Goal: Transaction & Acquisition: Purchase product/service

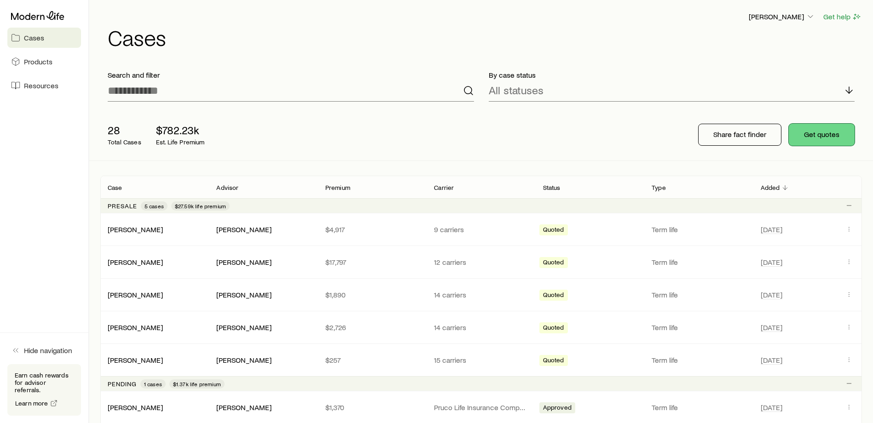
click at [800, 135] on button "Get quotes" at bounding box center [822, 135] width 66 height 22
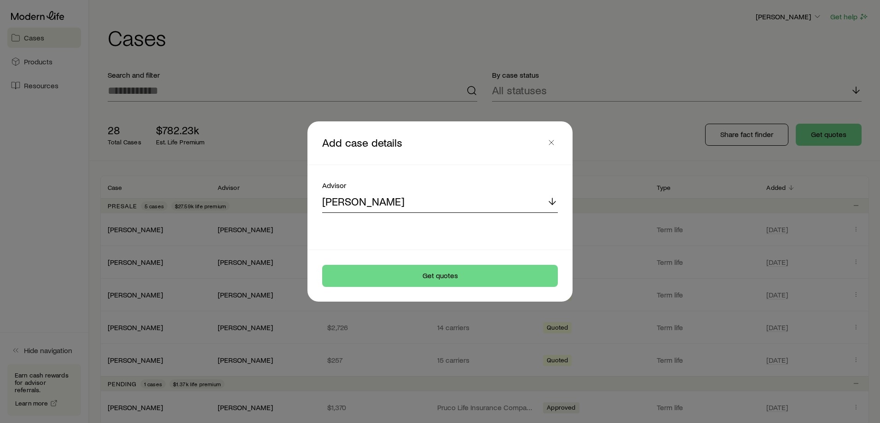
click at [455, 200] on div "[PERSON_NAME]" at bounding box center [440, 202] width 236 height 22
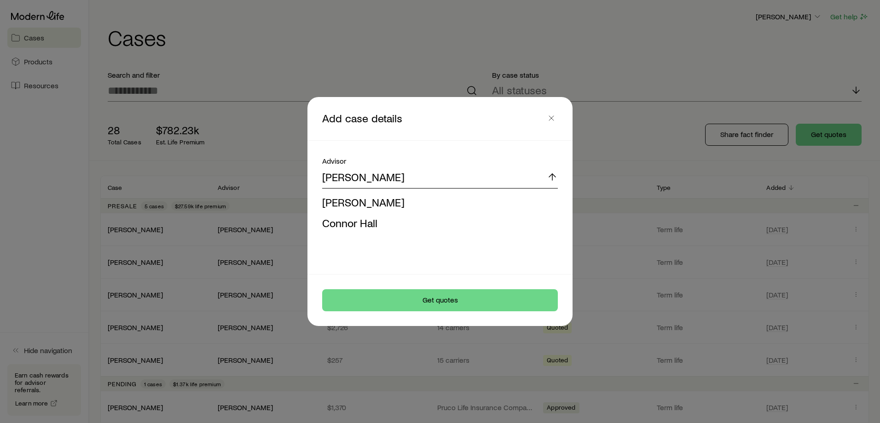
click at [413, 180] on div "[PERSON_NAME]" at bounding box center [440, 178] width 236 height 22
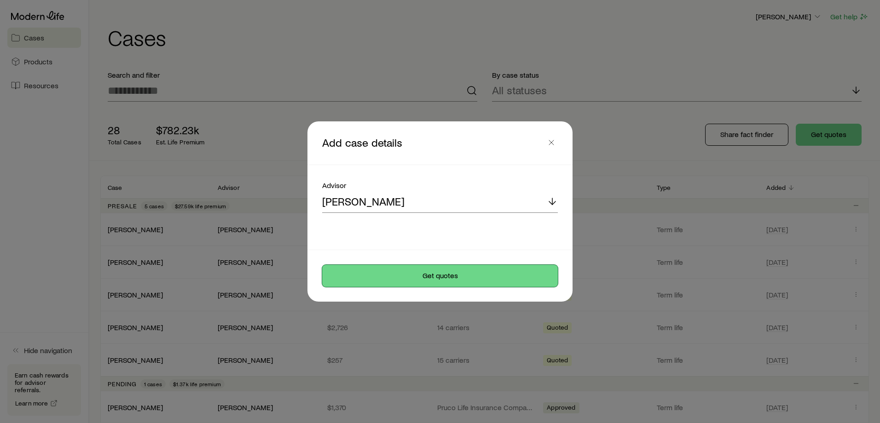
click at [453, 275] on button "Get quotes" at bounding box center [440, 276] width 236 height 22
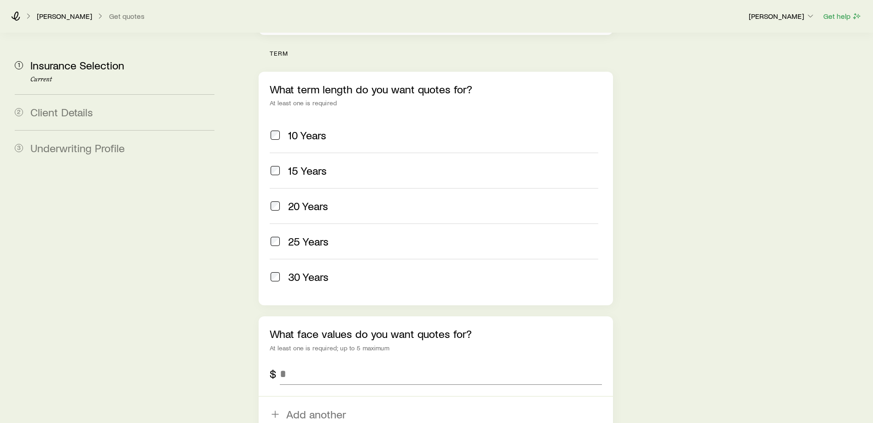
scroll to position [506, 0]
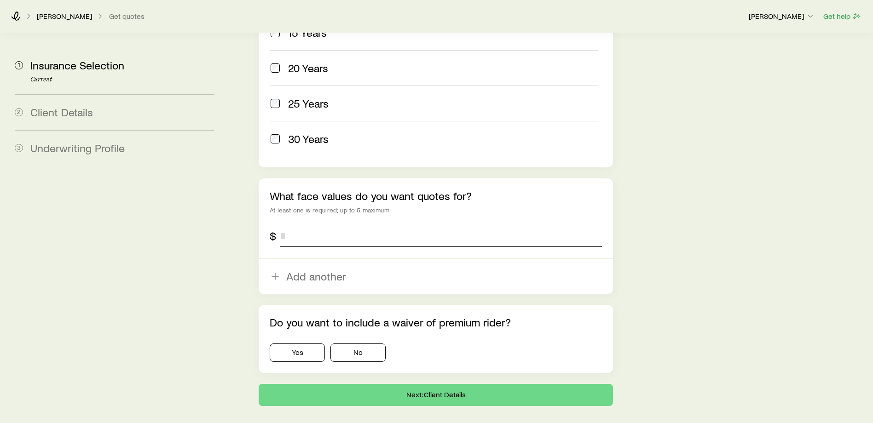
click at [327, 225] on input "tel" at bounding box center [441, 236] width 322 height 22
type input "*********"
drag, startPoint x: 374, startPoint y: 333, endPoint x: 373, endPoint y: 328, distance: 4.7
click at [373, 344] on button "No" at bounding box center [357, 353] width 55 height 18
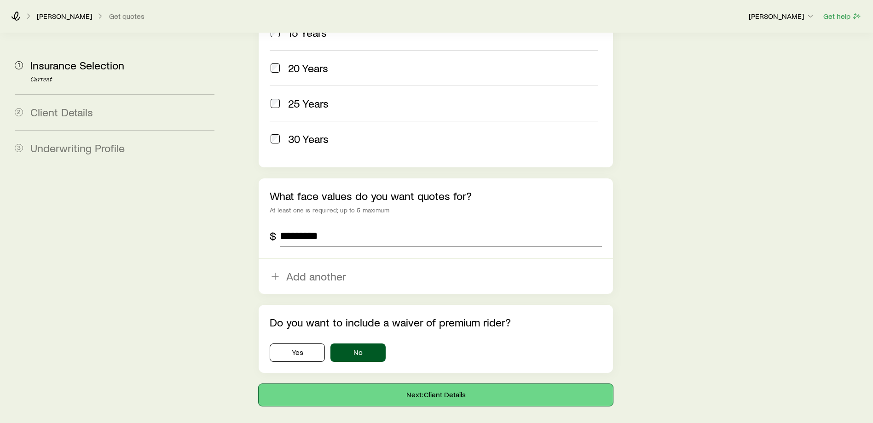
click at [415, 384] on button "Next: Client Details" at bounding box center [436, 395] width 354 height 22
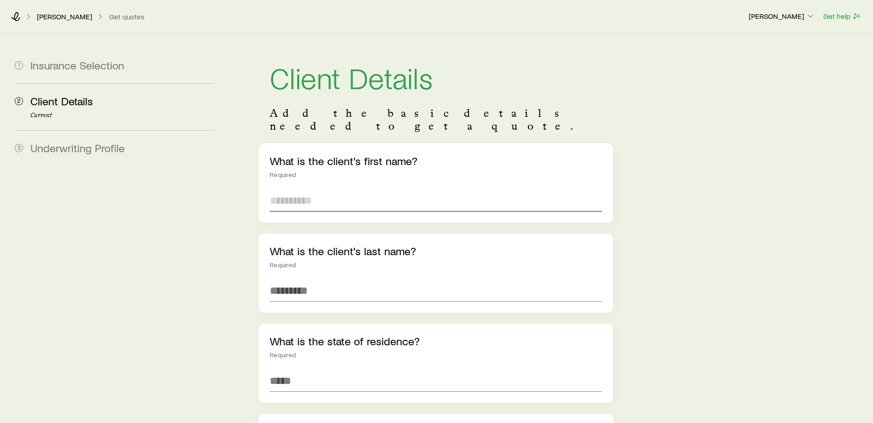
click at [427, 195] on input "text" at bounding box center [436, 201] width 332 height 22
type input "*"
type input "*******"
click at [495, 280] on input "text" at bounding box center [436, 291] width 332 height 22
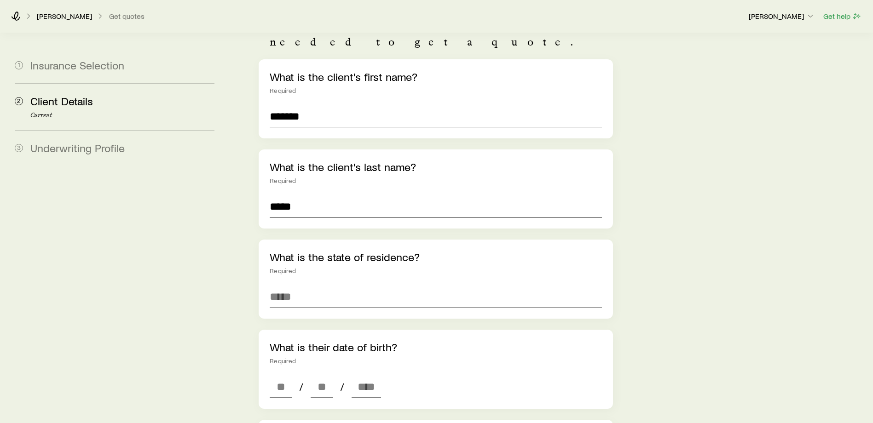
scroll to position [92, 0]
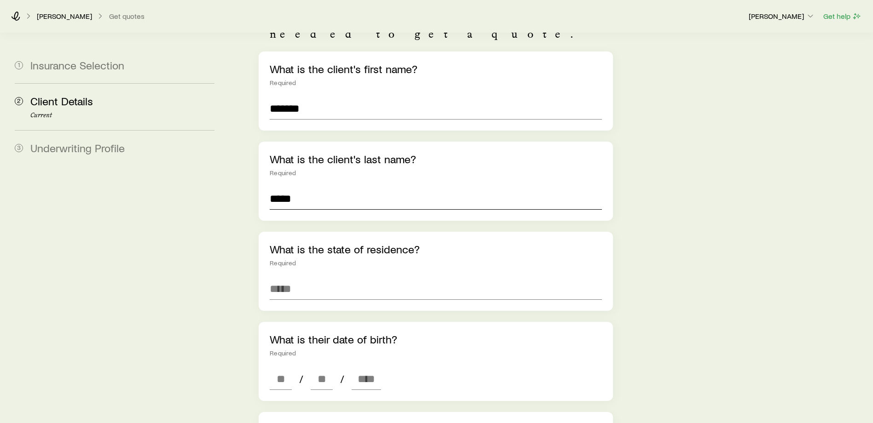
click at [288, 188] on input "*****" at bounding box center [436, 199] width 332 height 22
type input "******"
click at [367, 278] on input at bounding box center [436, 289] width 332 height 22
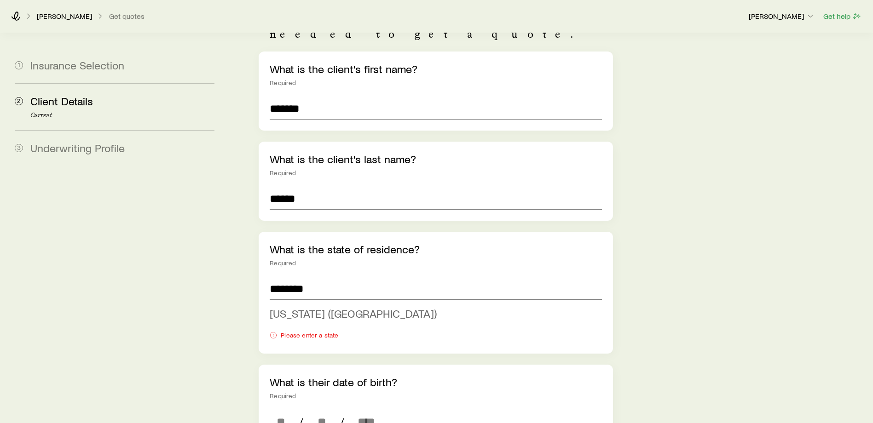
click at [278, 307] on span "New York (NY)" at bounding box center [353, 313] width 167 height 13
type input "**********"
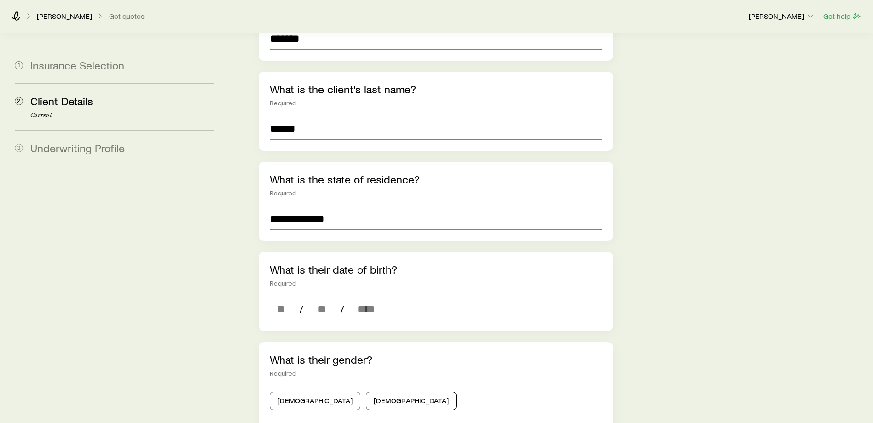
scroll to position [184, 0]
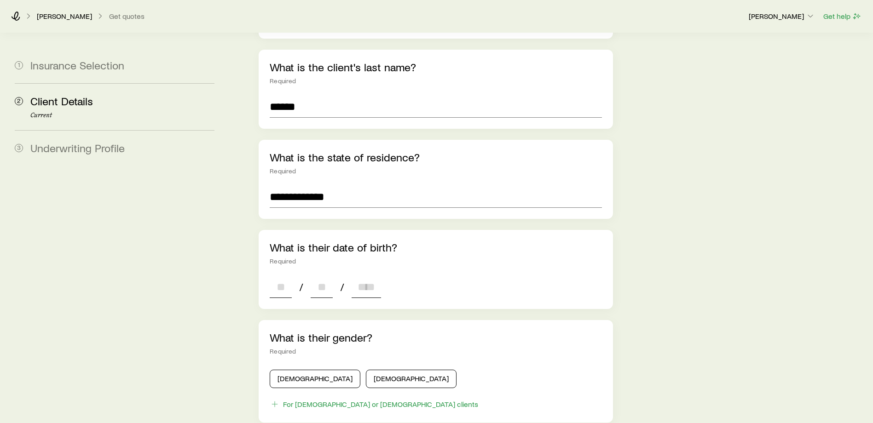
click at [279, 284] on input at bounding box center [281, 287] width 22 height 22
click at [287, 276] on input at bounding box center [281, 287] width 22 height 22
type input "**"
type input "****"
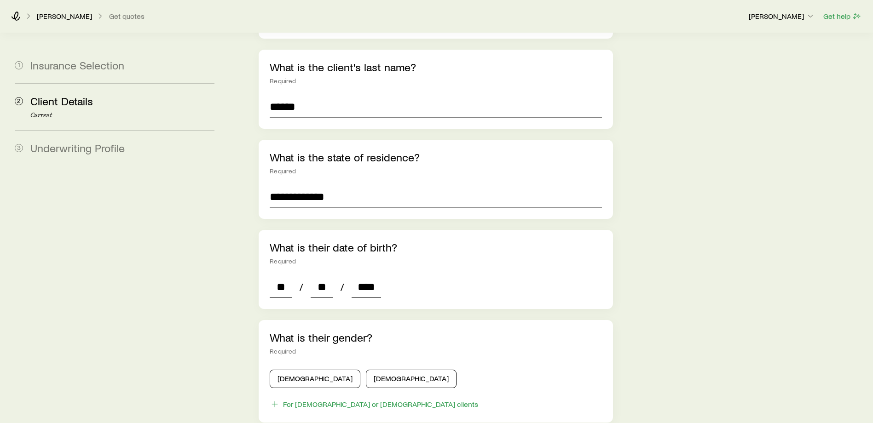
type input "*"
type input "****"
click at [644, 271] on div "**********" at bounding box center [549, 290] width 633 height 883
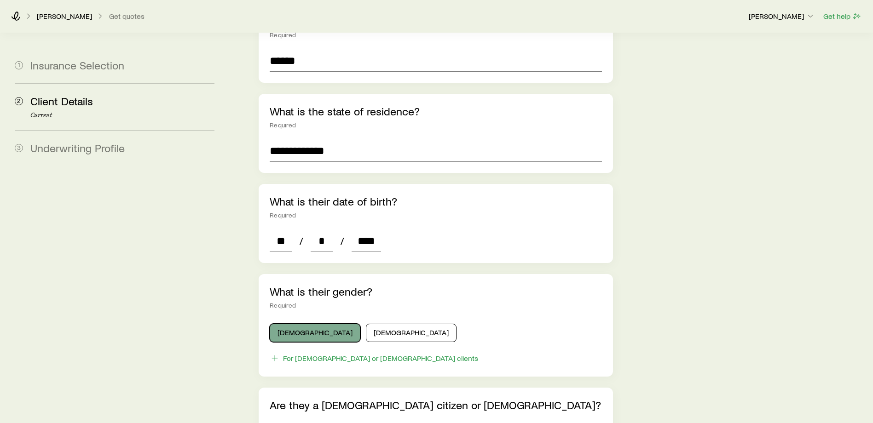
click at [298, 324] on button "Male" at bounding box center [315, 333] width 91 height 18
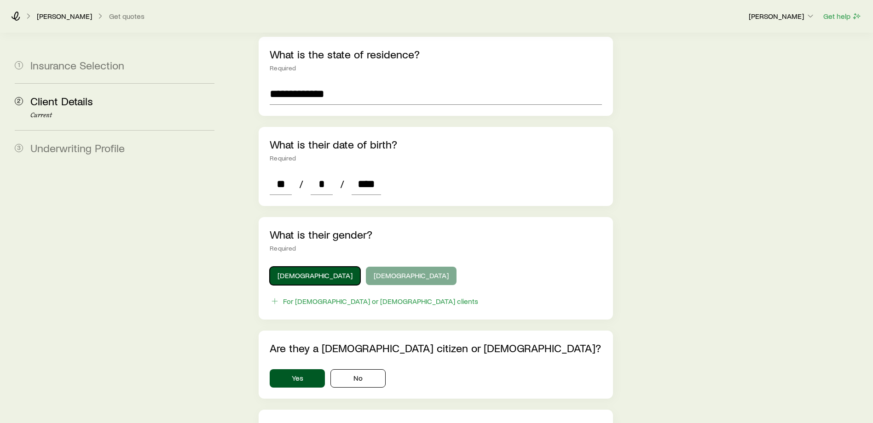
scroll to position [368, 0]
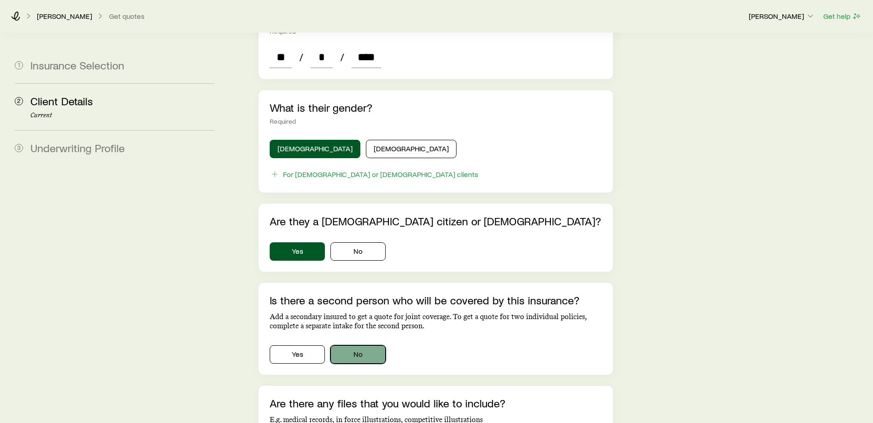
click at [382, 348] on button "No" at bounding box center [357, 355] width 55 height 18
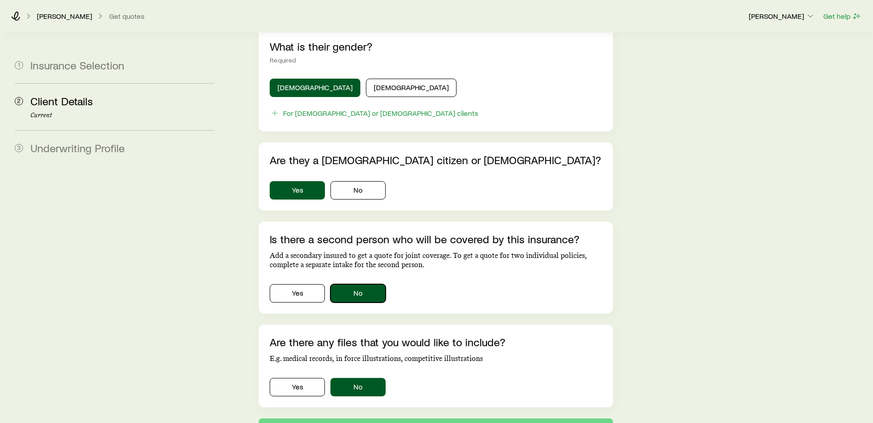
scroll to position [542, 0]
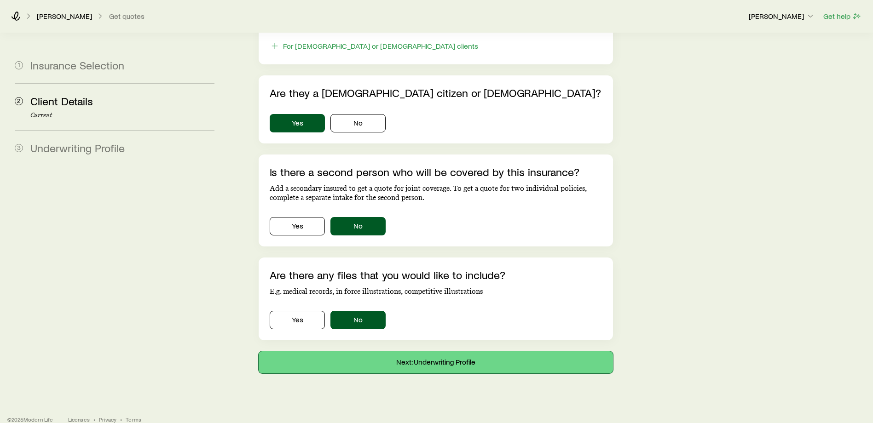
click at [409, 353] on button "Next: Underwriting Profile" at bounding box center [436, 362] width 354 height 22
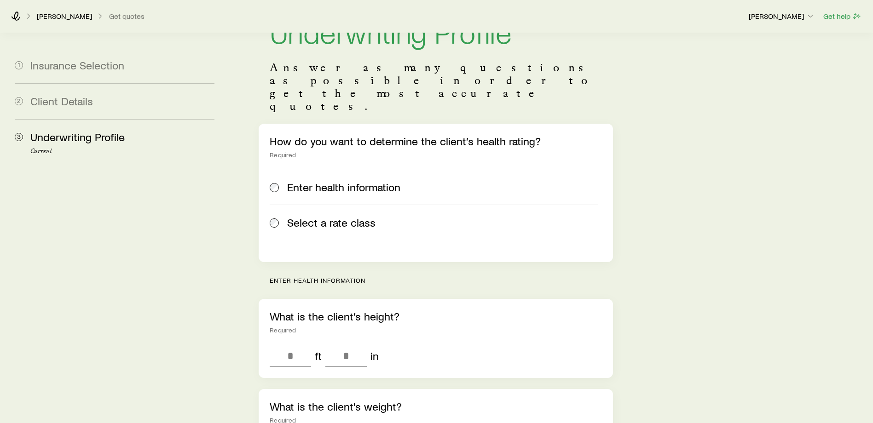
scroll to position [138, 0]
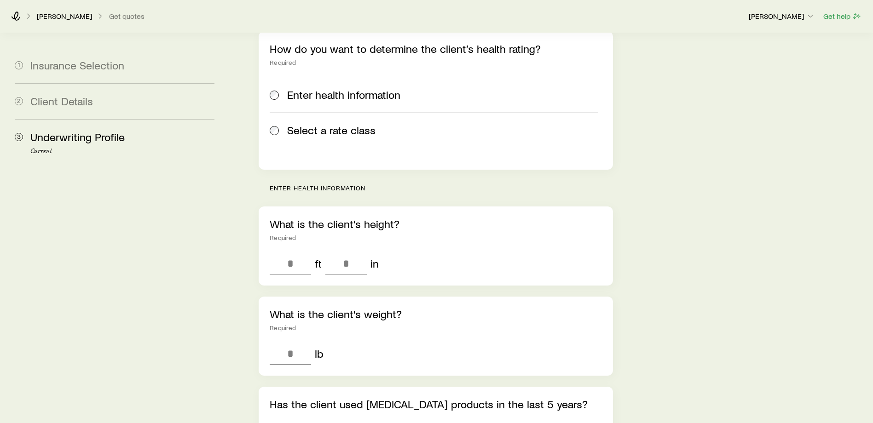
click at [291, 124] on span "Select a rate class" at bounding box center [331, 130] width 88 height 13
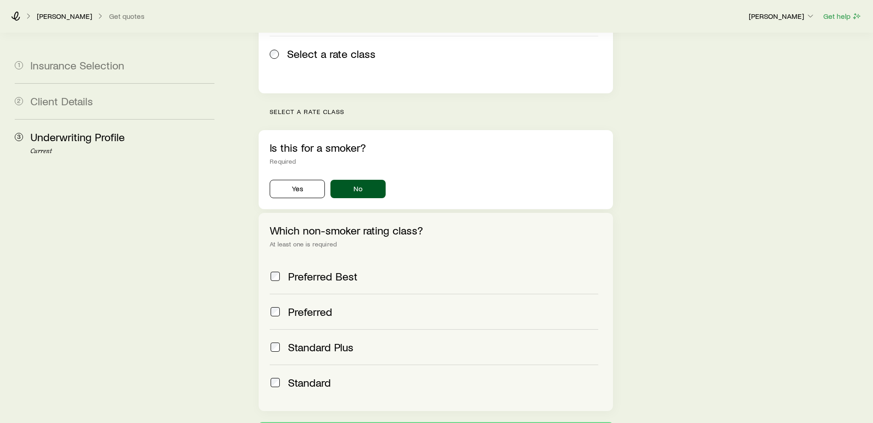
scroll to position [276, 0]
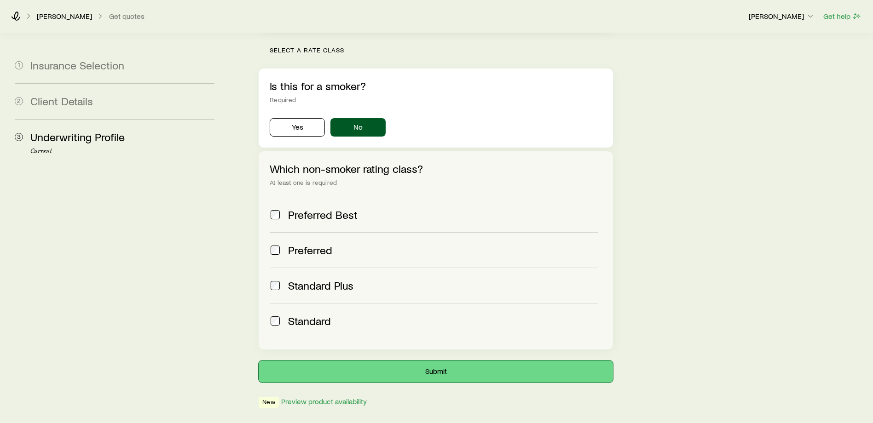
click at [396, 361] on button "Submit" at bounding box center [436, 372] width 354 height 22
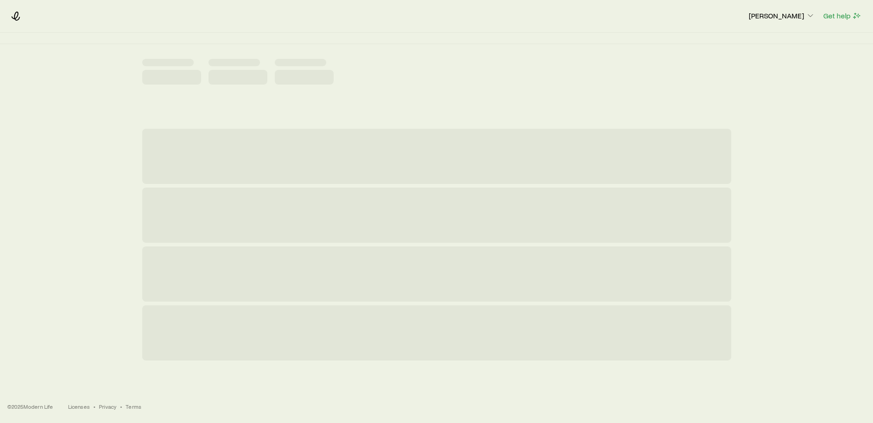
scroll to position [0, 0]
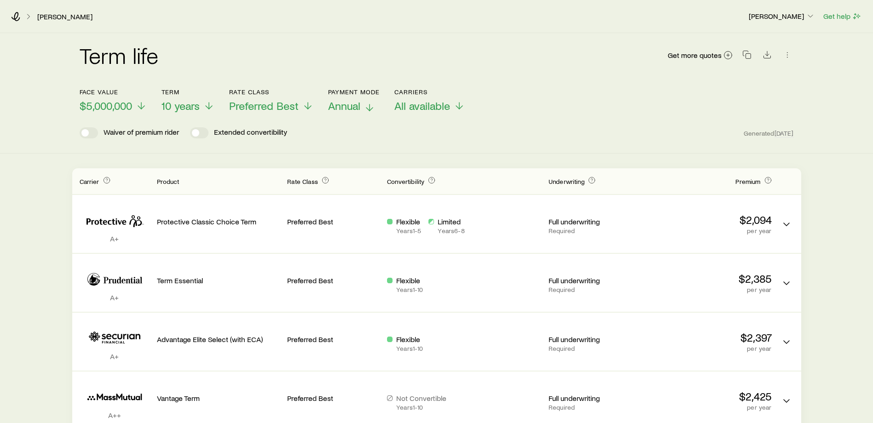
click at [364, 109] on icon at bounding box center [369, 107] width 11 height 11
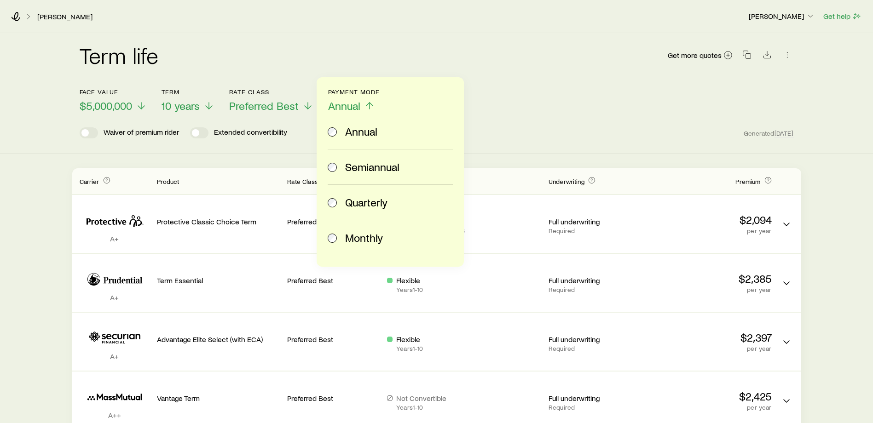
click at [548, 109] on div "Face value $5,000,000 Term 10 years Rate Class Preferred Best Payment Mode Annu…" at bounding box center [437, 94] width 714 height 35
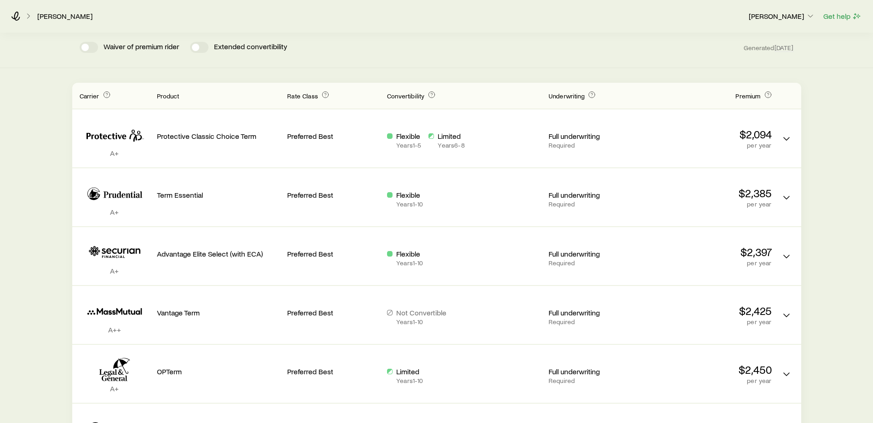
scroll to position [92, 0]
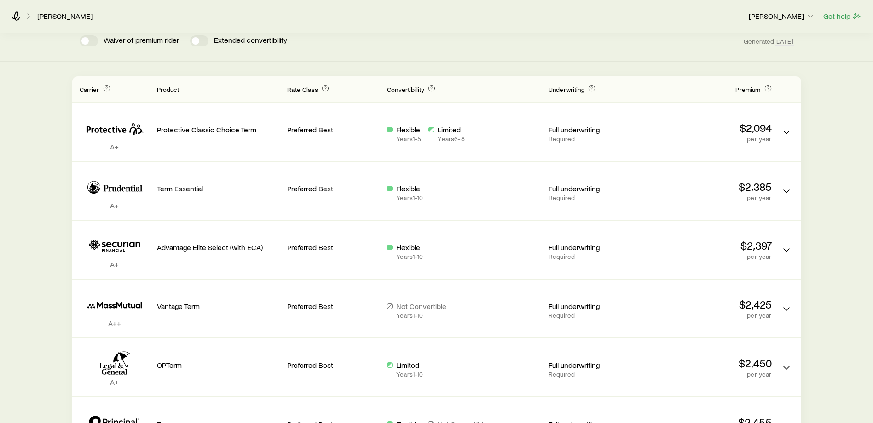
click at [380, 64] on div "Term life Get more quotes Face value $5,000,000 Term 10 years Rate Class Prefer…" at bounding box center [436, 257] width 873 height 632
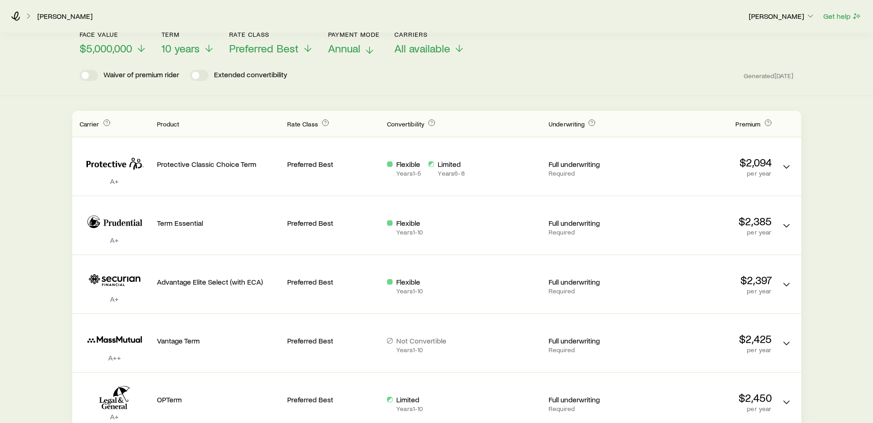
scroll to position [0, 0]
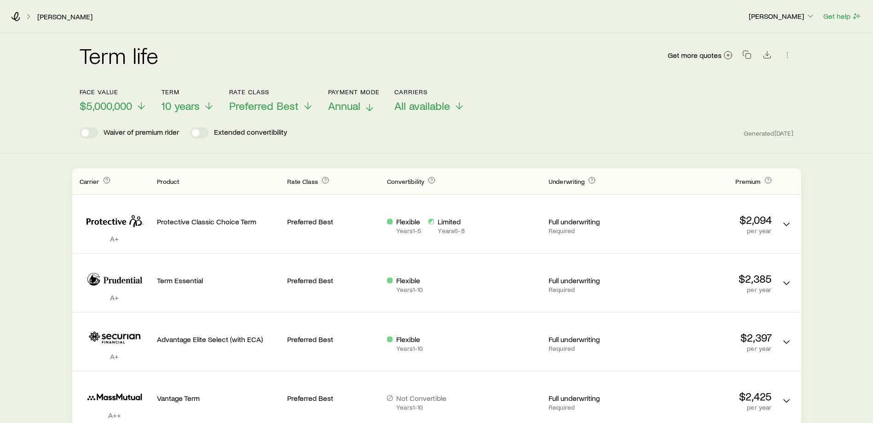
click at [354, 106] on span "Annual" at bounding box center [344, 105] width 32 height 13
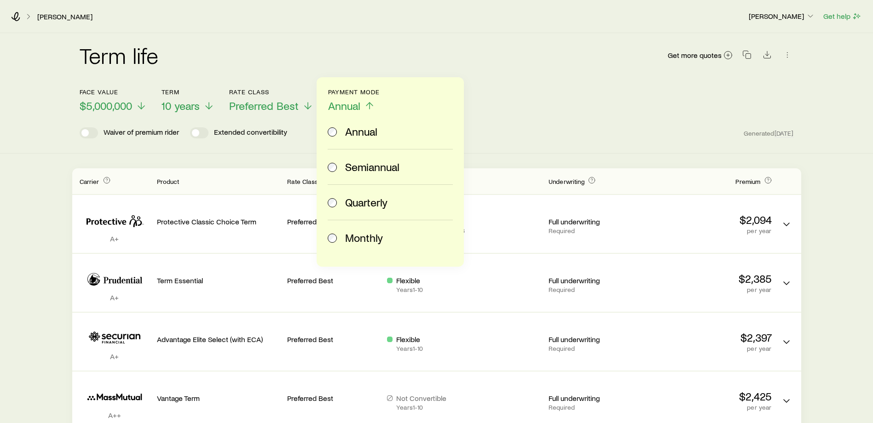
click at [353, 232] on span "Monthly" at bounding box center [364, 237] width 38 height 13
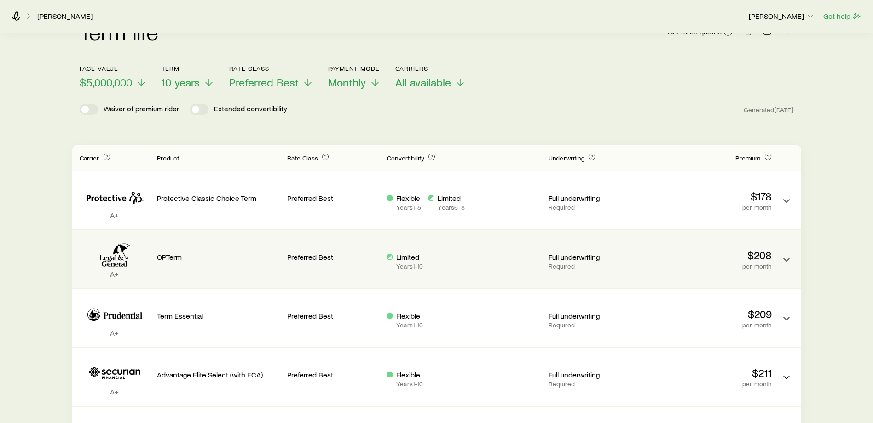
scroll to position [46, 0]
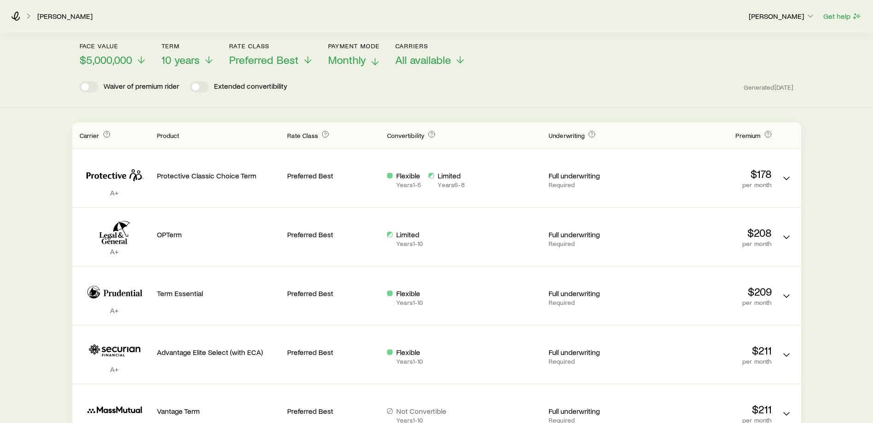
drag, startPoint x: 340, startPoint y: 55, endPoint x: 343, endPoint y: 66, distance: 11.6
click at [340, 55] on span "Monthly" at bounding box center [347, 59] width 38 height 13
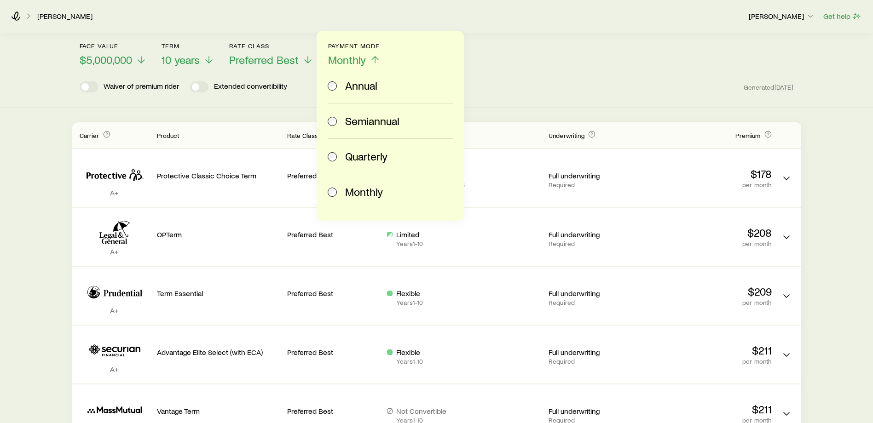
click at [344, 90] on div "Annual" at bounding box center [388, 85] width 121 height 13
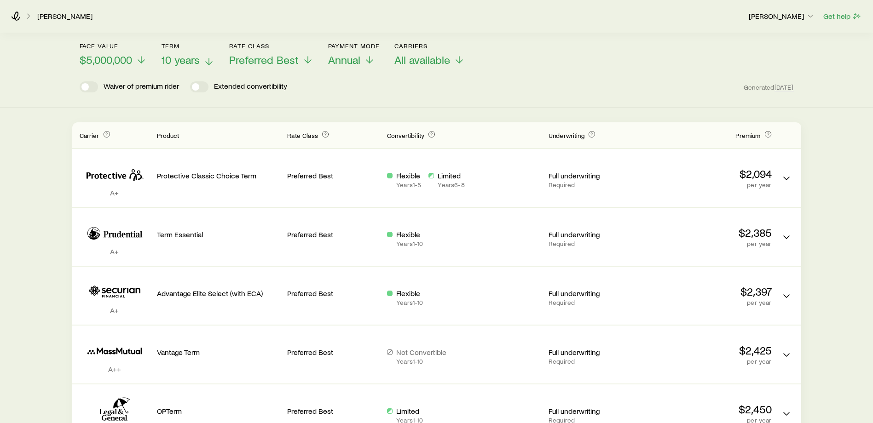
click at [192, 62] on span "10 years" at bounding box center [180, 59] width 38 height 13
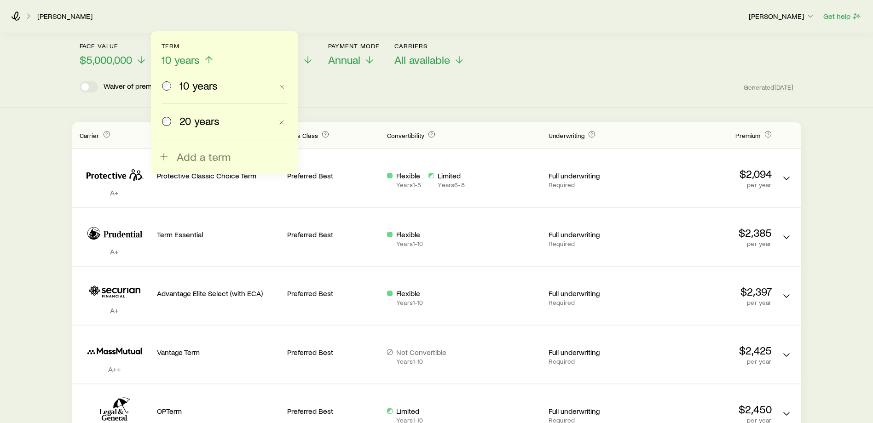
click at [182, 118] on span "20 years" at bounding box center [199, 121] width 40 height 13
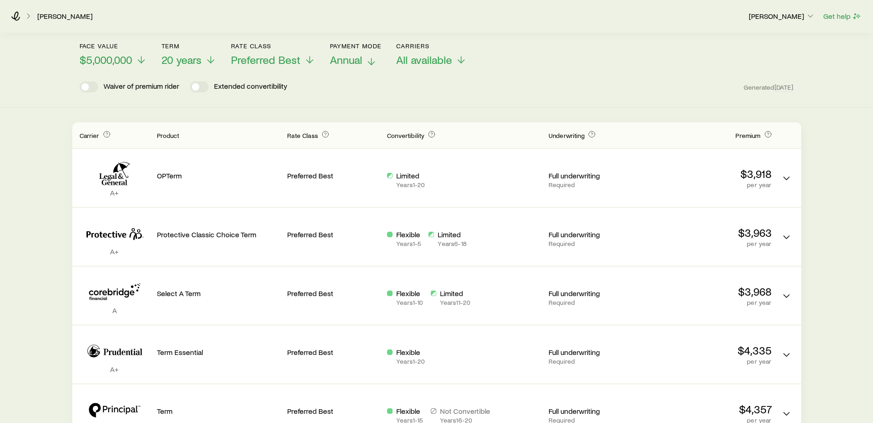
click at [371, 63] on line at bounding box center [371, 61] width 0 height 6
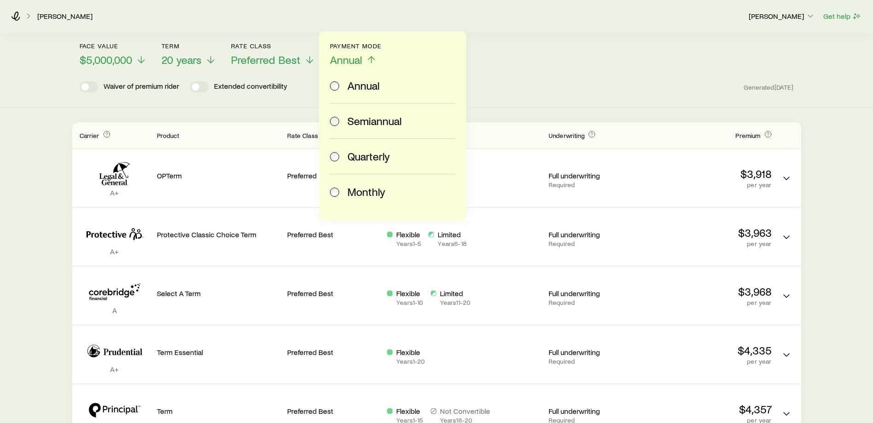
click at [368, 190] on span "Monthly" at bounding box center [366, 191] width 38 height 13
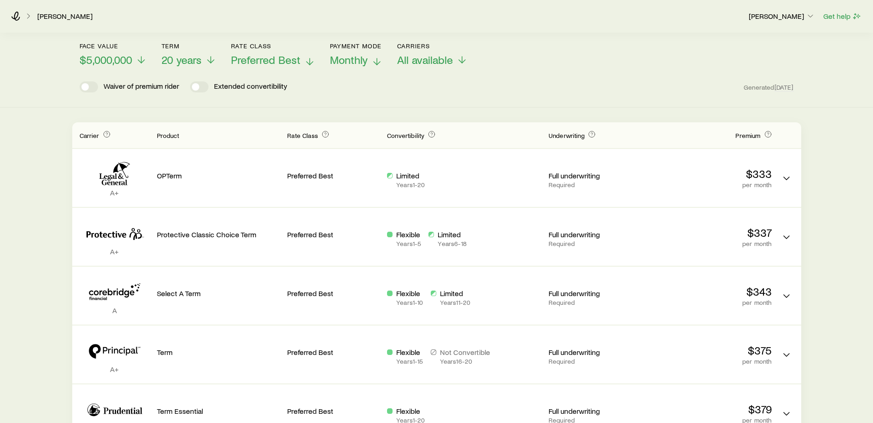
scroll to position [0, 0]
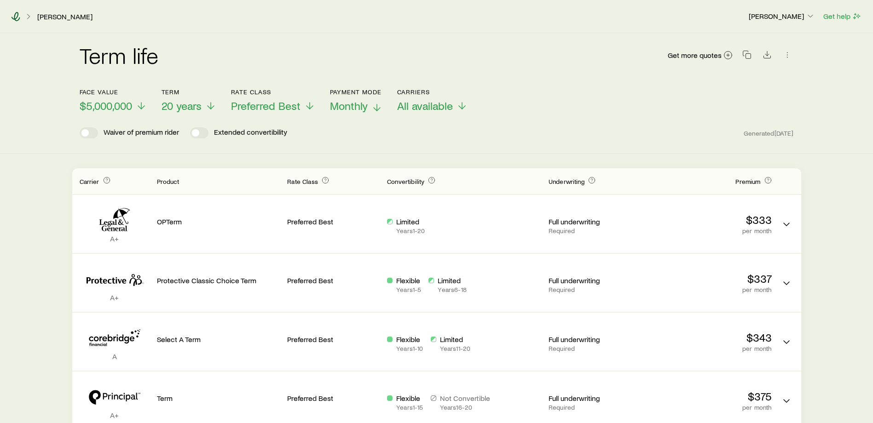
click at [15, 18] on icon at bounding box center [16, 16] width 9 height 9
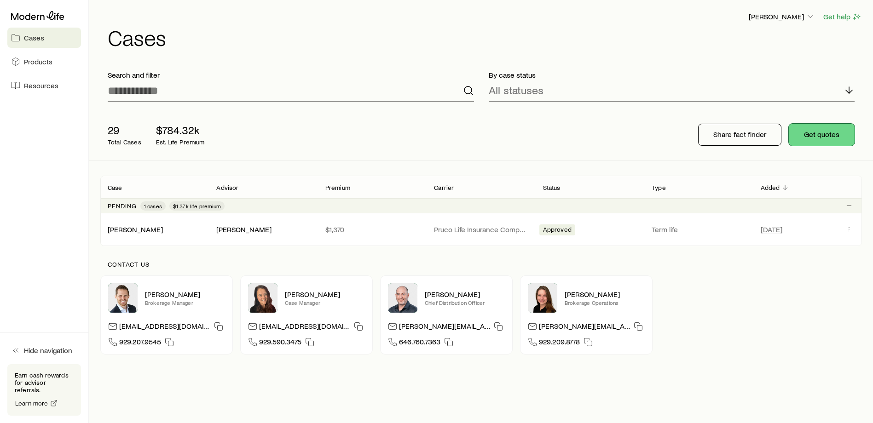
click at [832, 132] on button "Get quotes" at bounding box center [822, 135] width 66 height 22
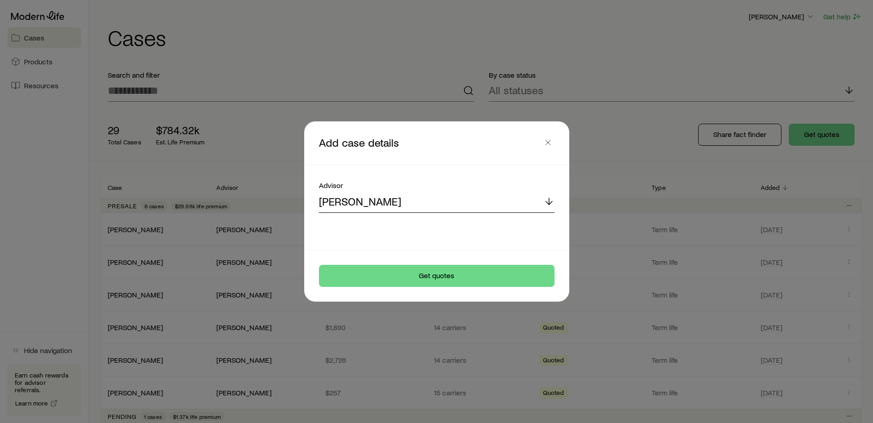
click at [403, 198] on div "[PERSON_NAME]" at bounding box center [437, 202] width 236 height 22
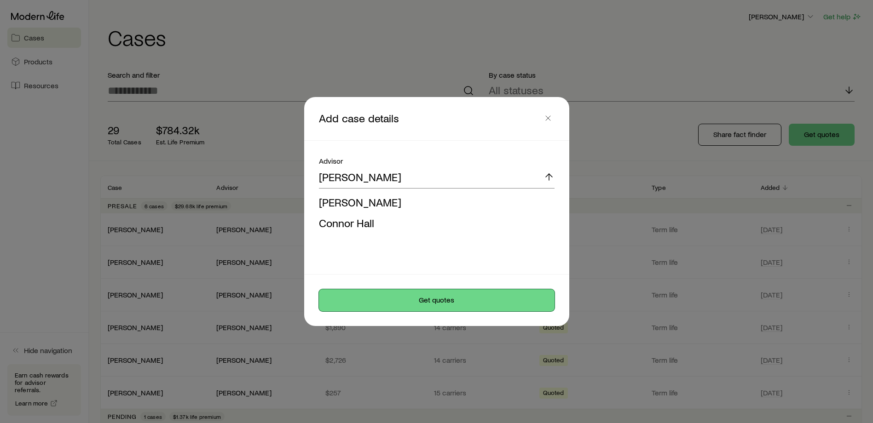
click at [416, 300] on button "Get quotes" at bounding box center [437, 300] width 236 height 22
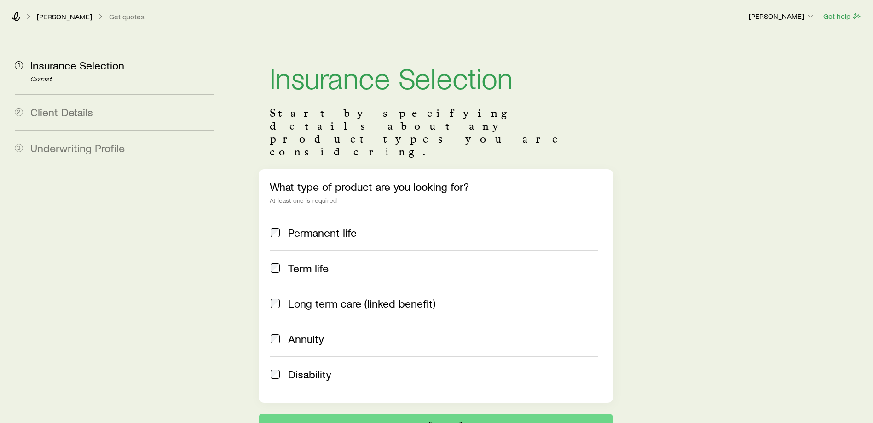
click at [267, 236] on div "What type of product are you looking for? At least one is required Permanent li…" at bounding box center [436, 286] width 354 height 234
click at [270, 262] on span at bounding box center [275, 268] width 11 height 13
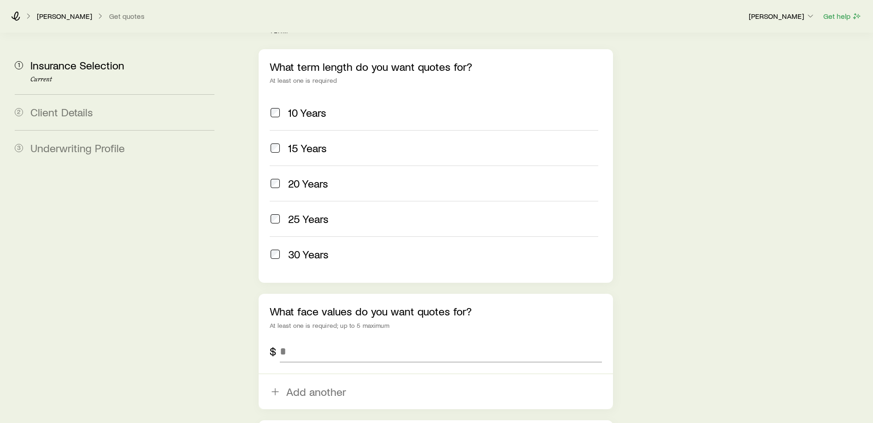
scroll to position [460, 0]
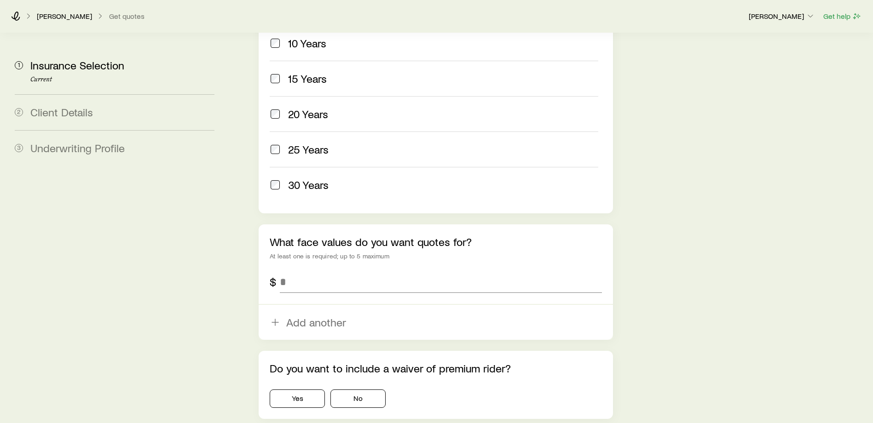
click at [315, 270] on div "What face values do you want quotes for? At least one is required; up to 5 maxi…" at bounding box center [436, 282] width 354 height 115
click at [323, 271] on input "tel" at bounding box center [441, 282] width 322 height 22
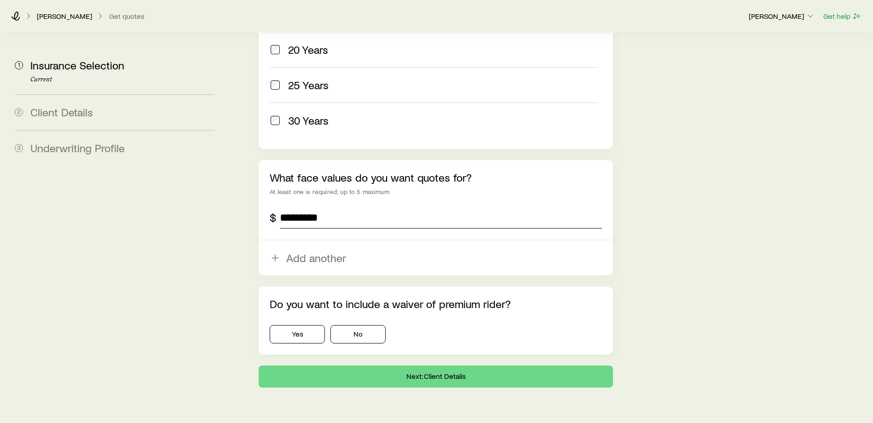
scroll to position [526, 0]
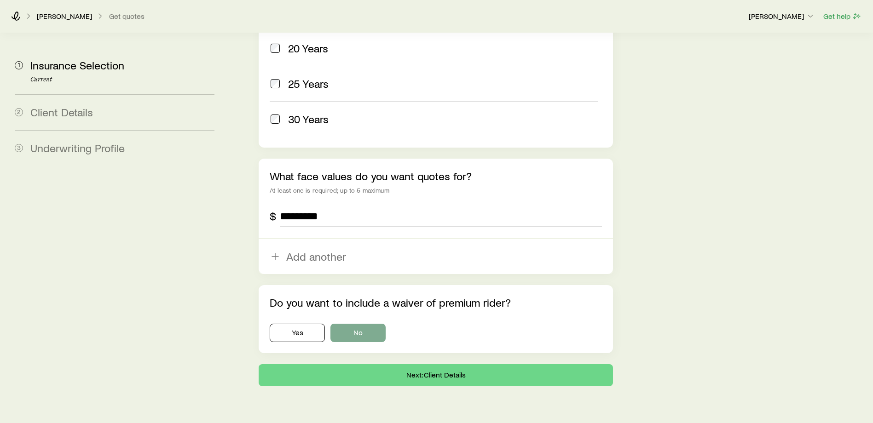
type input "*********"
click at [354, 324] on button "No" at bounding box center [357, 333] width 55 height 18
click at [424, 364] on button "Next: Client Details" at bounding box center [436, 375] width 354 height 22
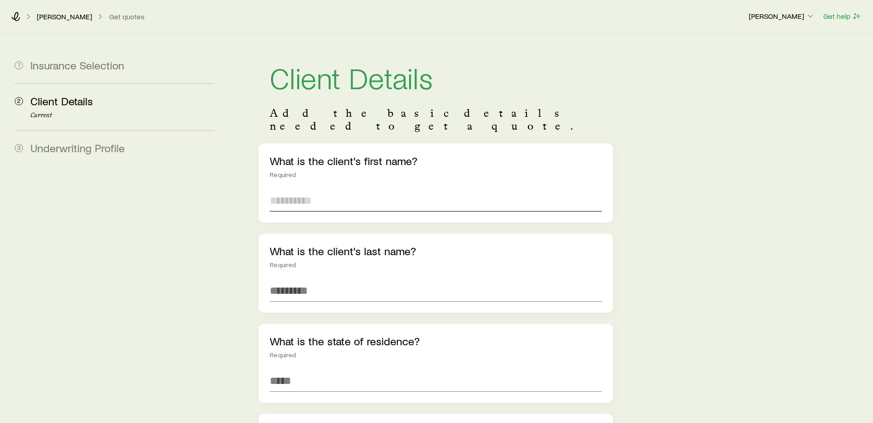
drag, startPoint x: 384, startPoint y: 194, endPoint x: 389, endPoint y: 193, distance: 5.1
click at [386, 194] on input "text" at bounding box center [436, 201] width 332 height 22
type input "*******"
click at [391, 280] on input "text" at bounding box center [436, 291] width 332 height 22
type input "******"
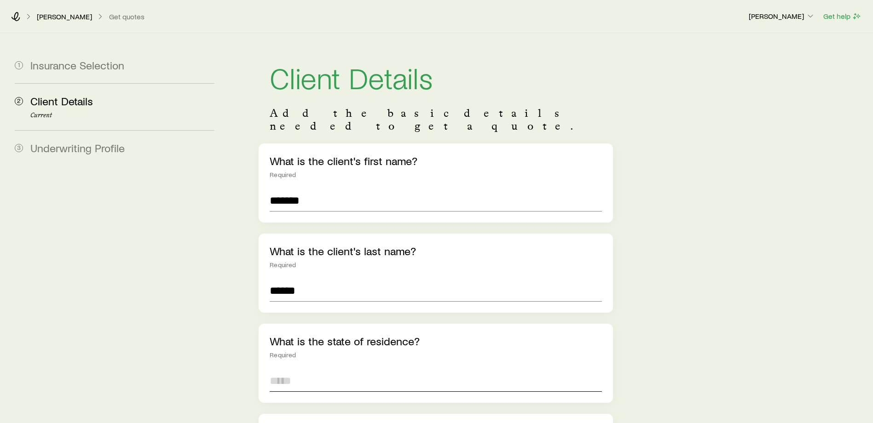
click at [426, 370] on input at bounding box center [436, 381] width 332 height 22
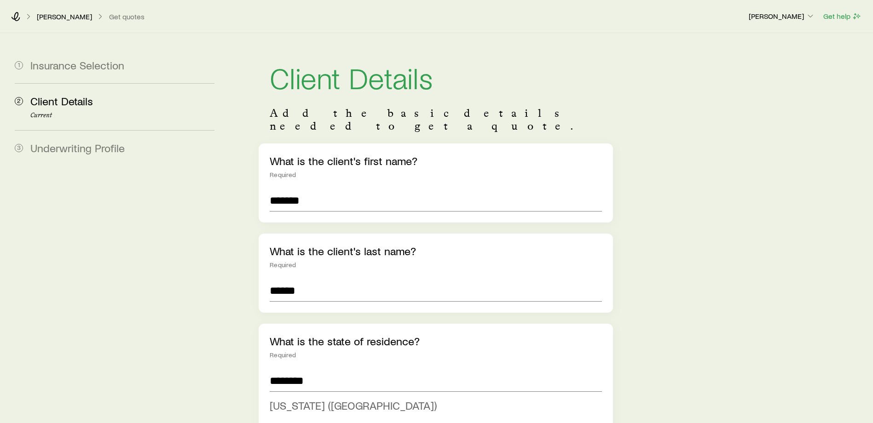
click at [422, 396] on li "New York (NY)" at bounding box center [433, 406] width 327 height 21
type input "**********"
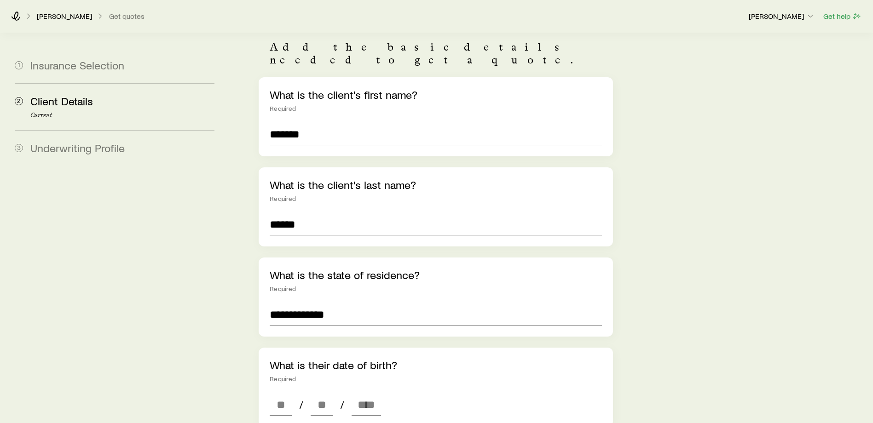
scroll to position [138, 0]
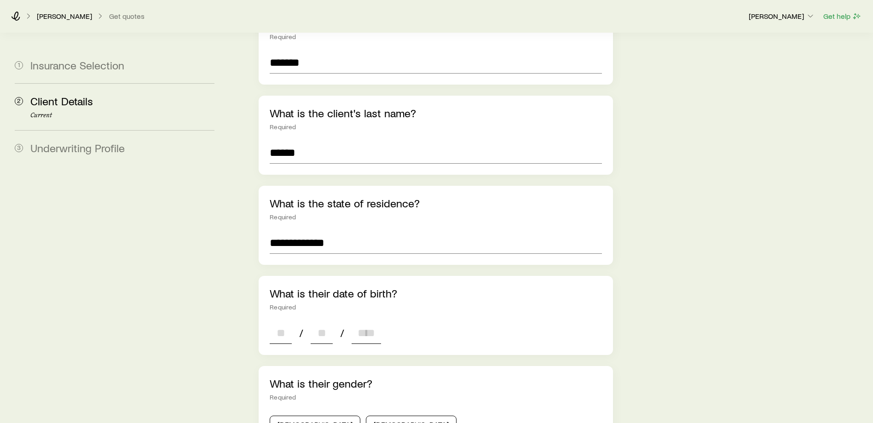
click at [290, 328] on input at bounding box center [281, 333] width 22 height 22
type input "**"
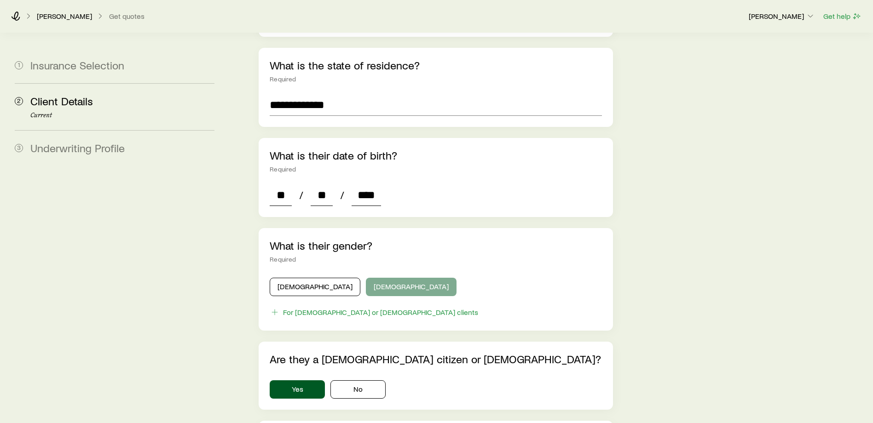
type input "****"
drag, startPoint x: 361, startPoint y: 276, endPoint x: 364, endPoint y: 305, distance: 29.2
click at [366, 278] on button "Female" at bounding box center [411, 287] width 91 height 18
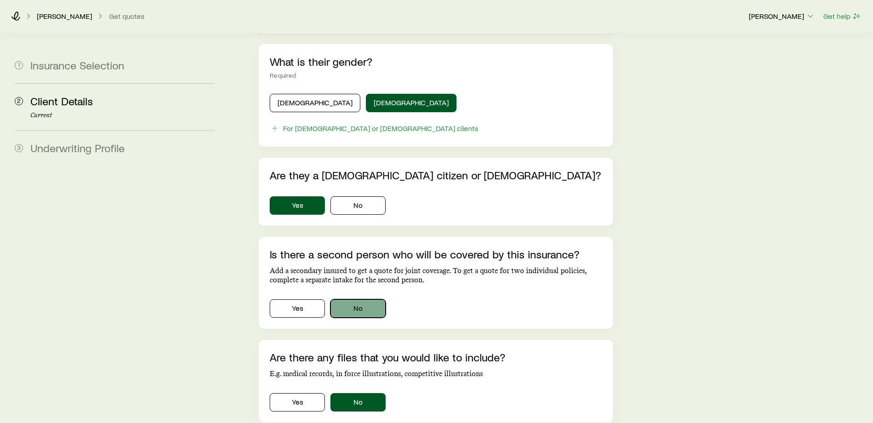
click at [352, 299] on button "No" at bounding box center [357, 308] width 55 height 18
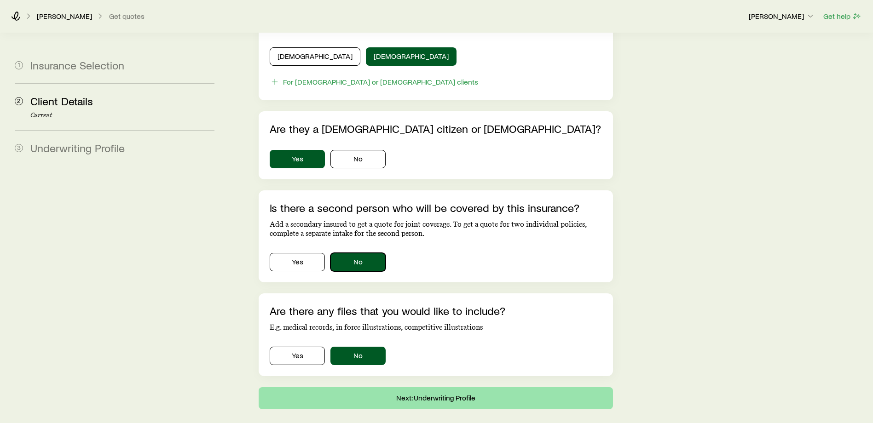
scroll to position [542, 0]
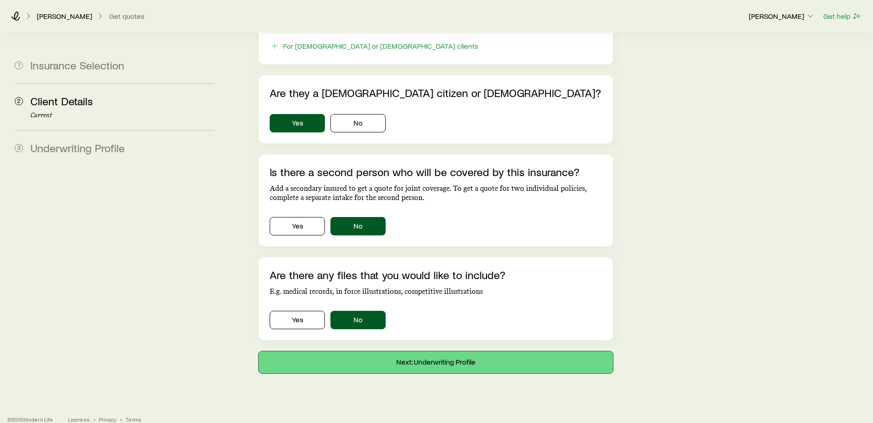
click at [367, 351] on button "Next: Underwriting Profile" at bounding box center [436, 362] width 354 height 22
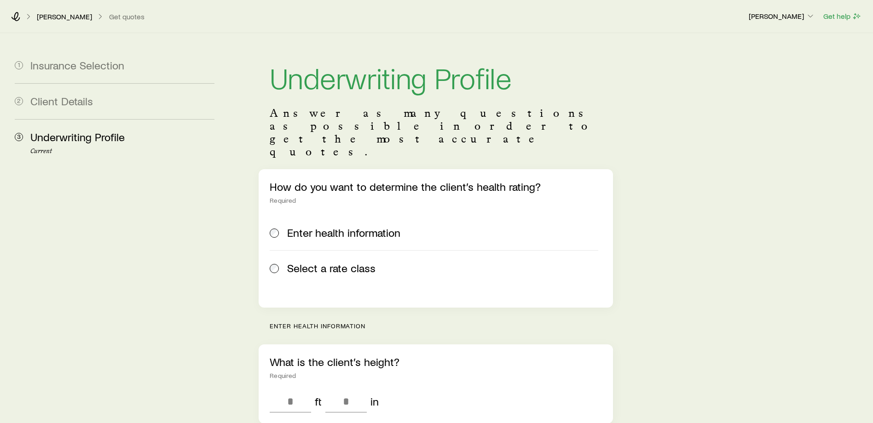
click at [280, 262] on span at bounding box center [275, 268] width 10 height 13
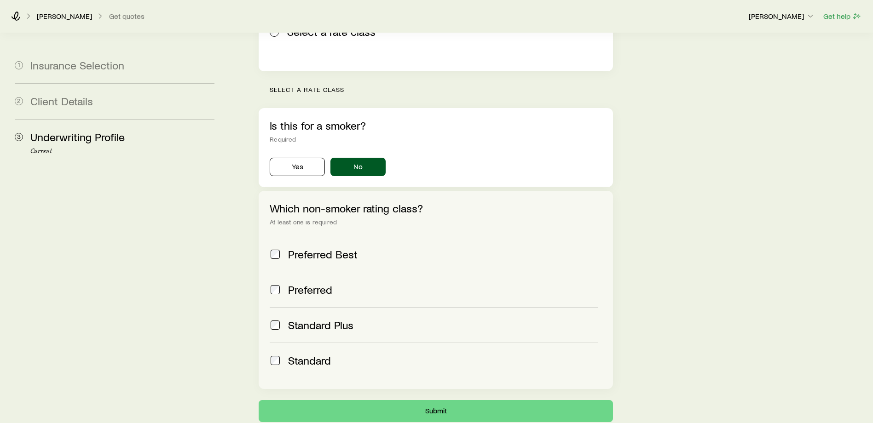
scroll to position [298, 0]
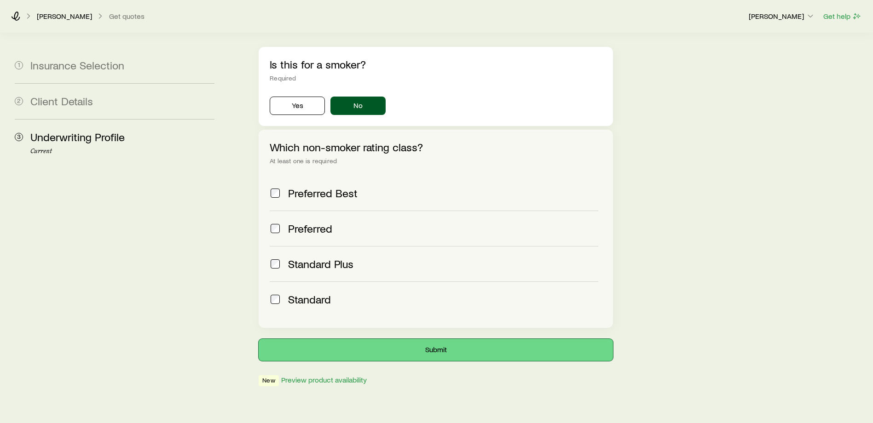
click at [346, 339] on button "Submit" at bounding box center [436, 350] width 354 height 22
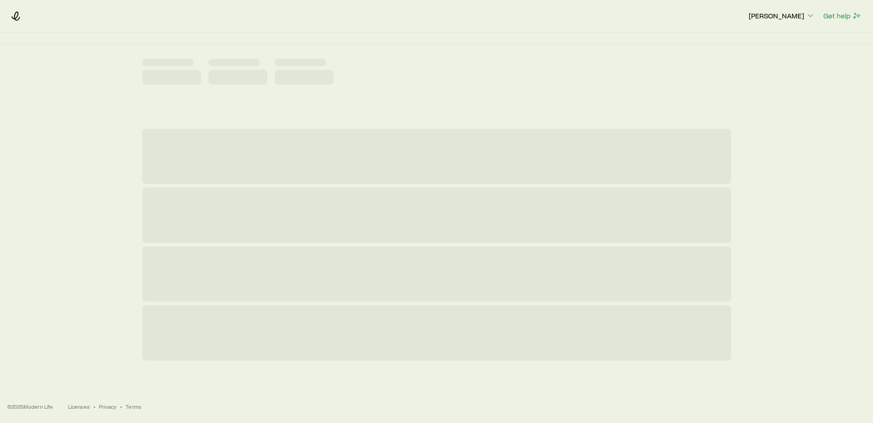
scroll to position [0, 0]
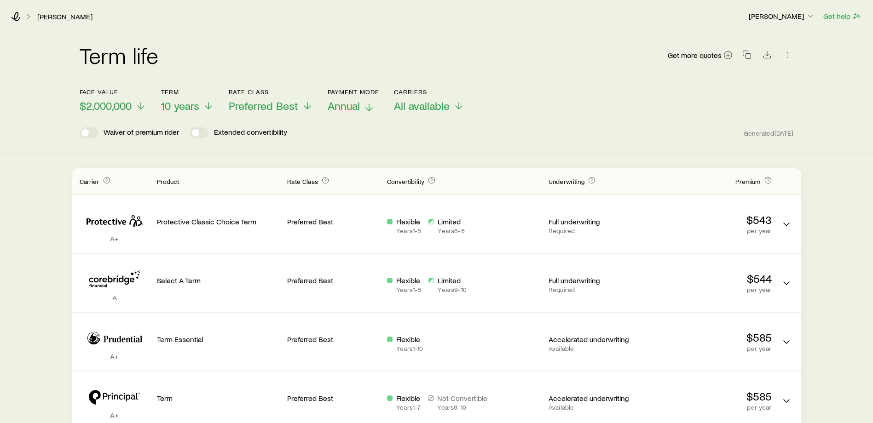
click at [349, 100] on span "Annual" at bounding box center [344, 105] width 32 height 13
click at [355, 103] on span "Monthly" at bounding box center [347, 105] width 38 height 13
click at [206, 106] on icon at bounding box center [208, 107] width 11 height 11
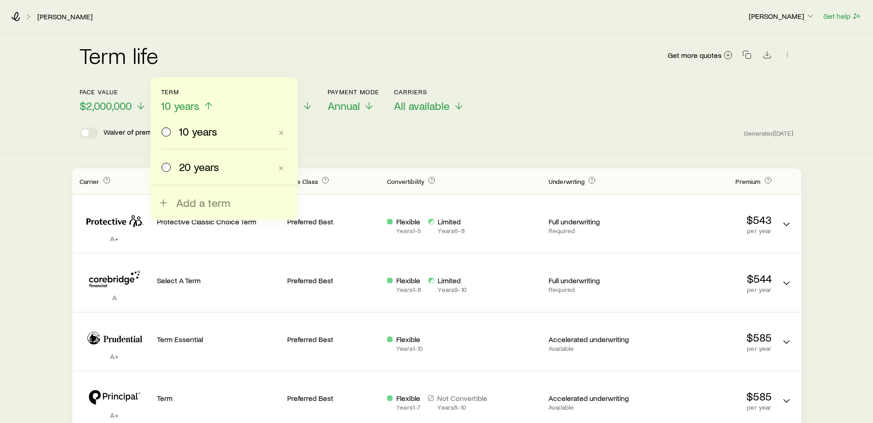
click at [216, 167] on span "20 years" at bounding box center [199, 167] width 40 height 13
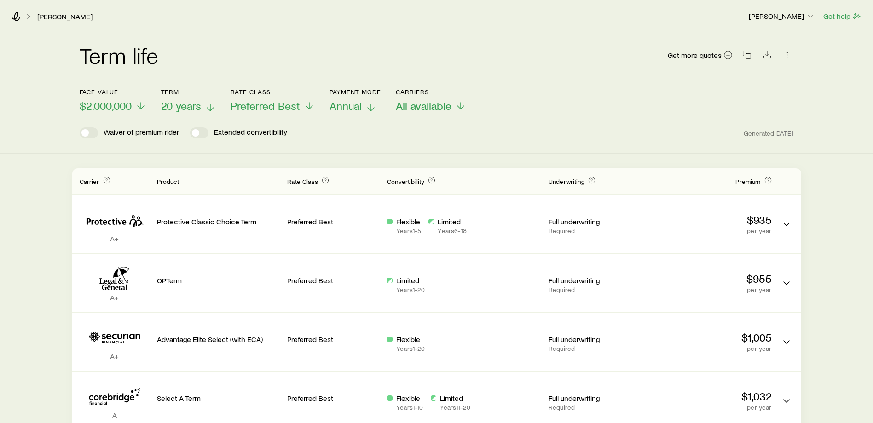
click at [353, 112] on button "Payment Mode Annual" at bounding box center [355, 100] width 52 height 24
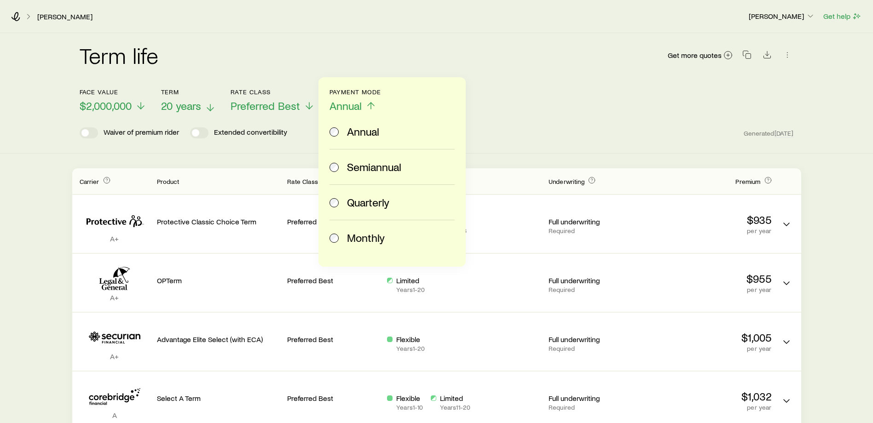
click at [349, 241] on span "Monthly" at bounding box center [366, 237] width 38 height 13
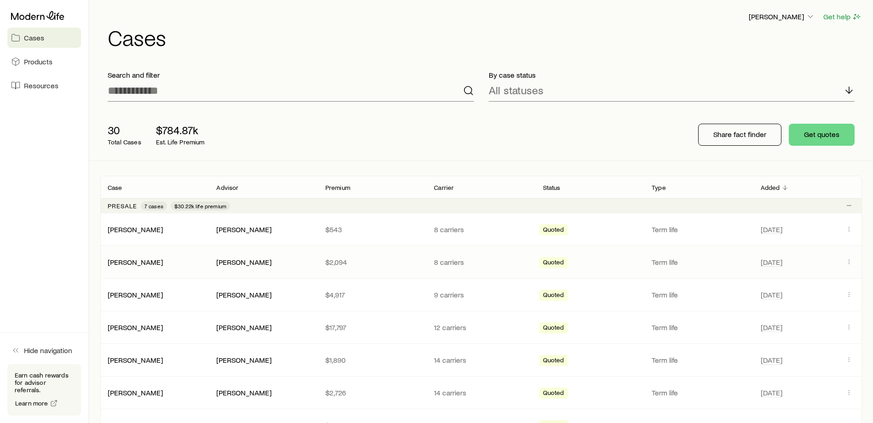
click at [286, 265] on div "[PERSON_NAME]" at bounding box center [263, 263] width 94 height 10
click at [127, 258] on link "[PERSON_NAME]" at bounding box center [135, 261] width 55 height 9
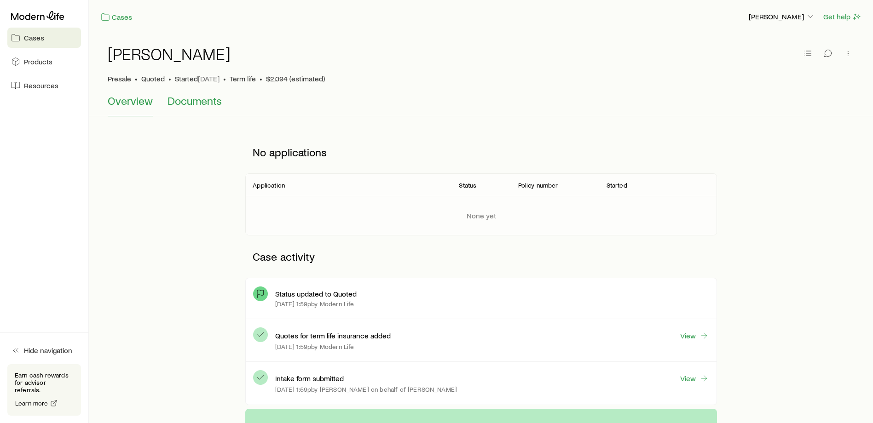
click at [189, 101] on span "Documents" at bounding box center [194, 100] width 54 height 13
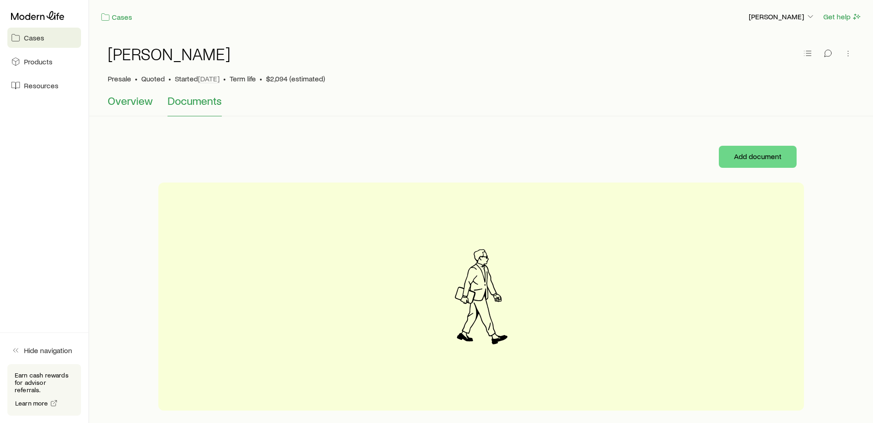
click at [150, 108] on button "Overview" at bounding box center [130, 105] width 45 height 22
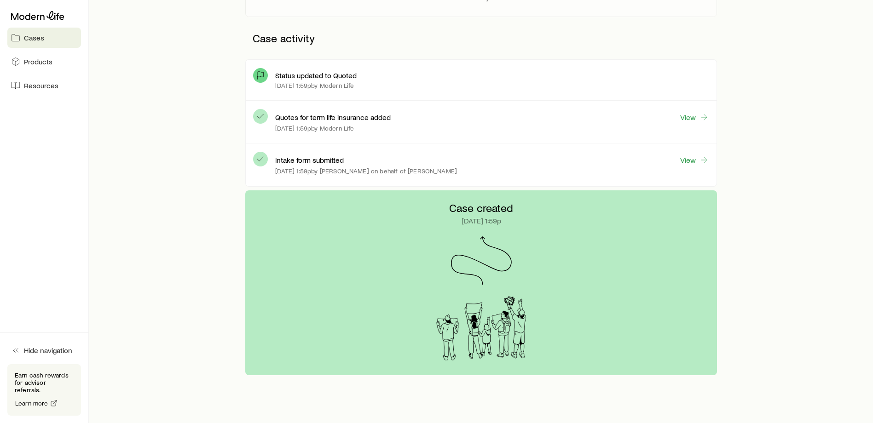
scroll to position [202, 0]
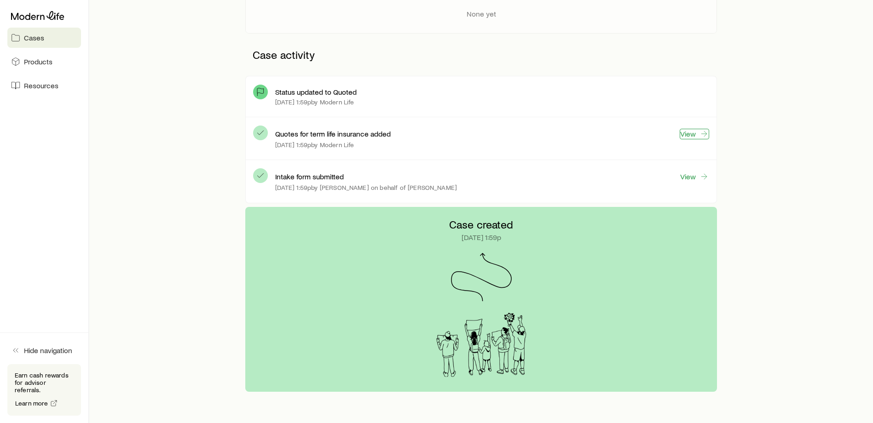
click at [697, 133] on link "View" at bounding box center [694, 134] width 29 height 11
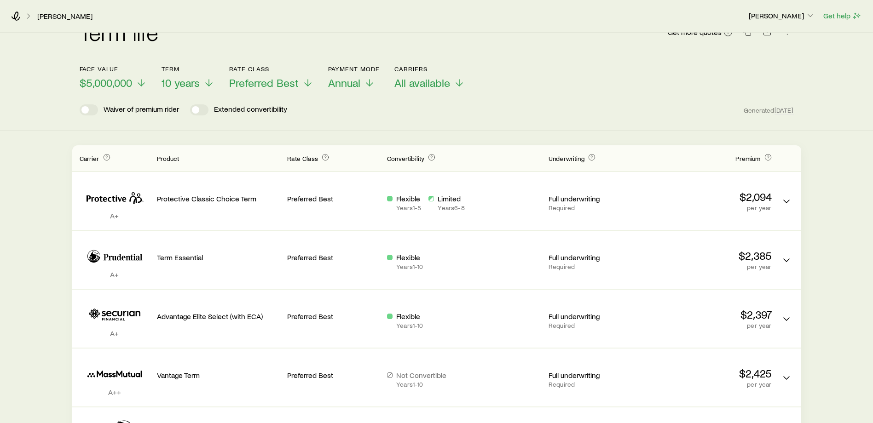
scroll to position [46, 0]
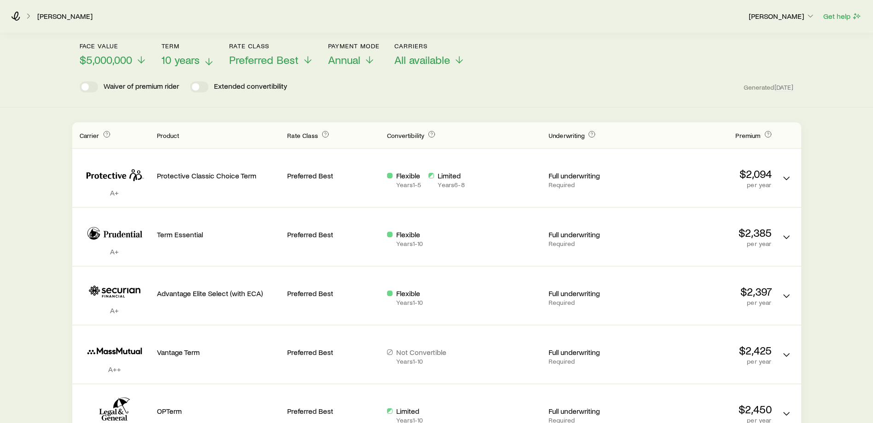
click at [187, 57] on span "10 years" at bounding box center [180, 59] width 38 height 13
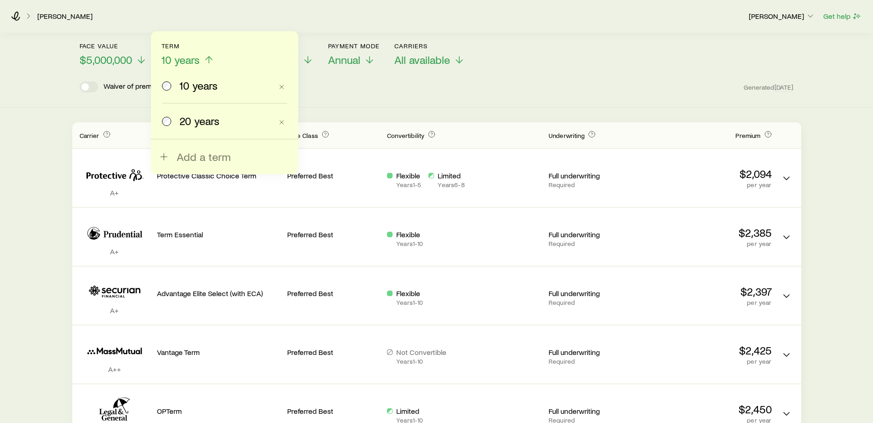
click at [198, 130] on label "20 years" at bounding box center [217, 121] width 110 height 35
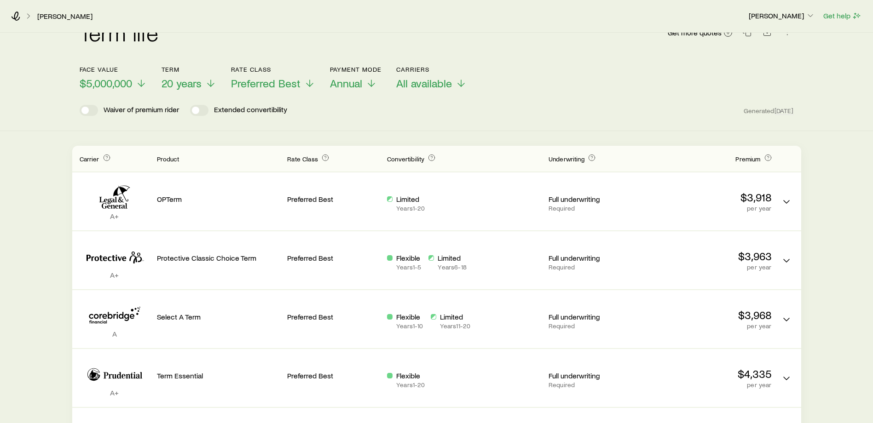
scroll to position [0, 0]
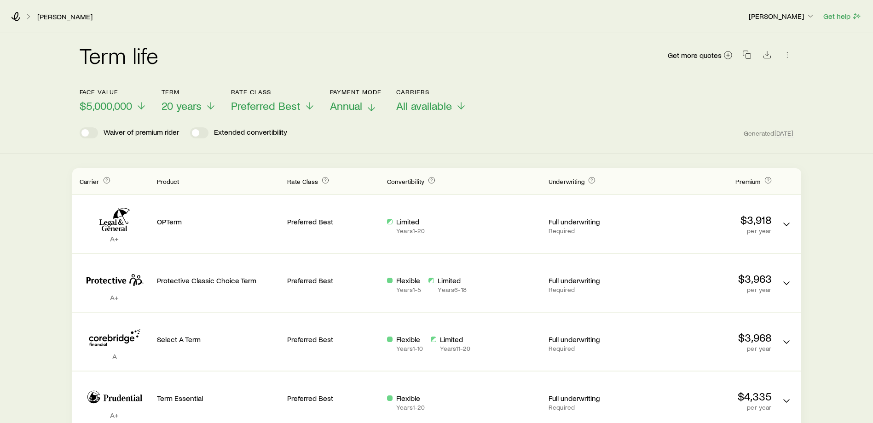
click at [361, 104] on span "Annual" at bounding box center [346, 105] width 32 height 13
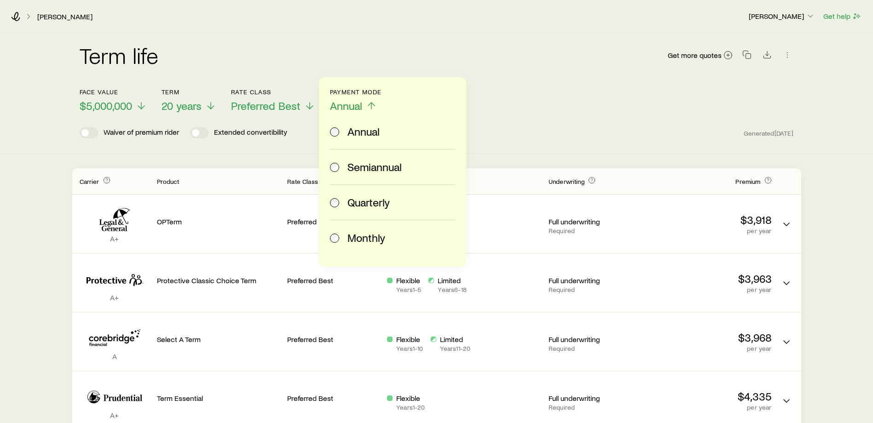
click at [371, 239] on span "Monthly" at bounding box center [366, 237] width 38 height 13
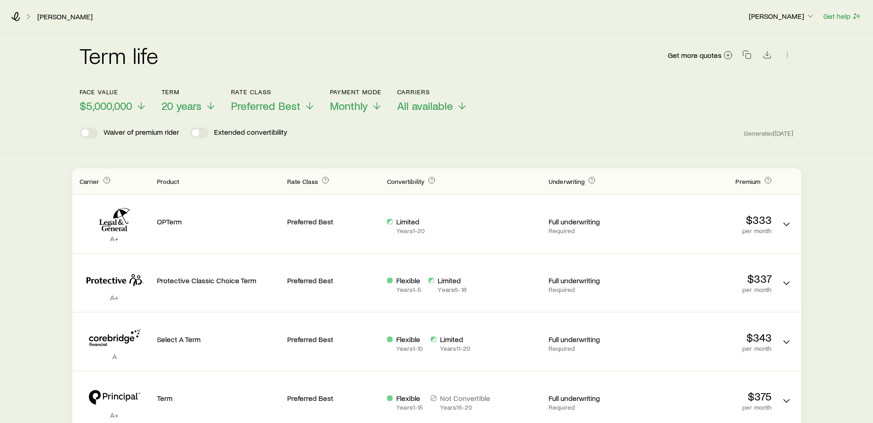
click at [3, 15] on div "[PERSON_NAME] [PERSON_NAME] Get help" at bounding box center [436, 16] width 873 height 33
click at [13, 17] on icon at bounding box center [15, 16] width 9 height 9
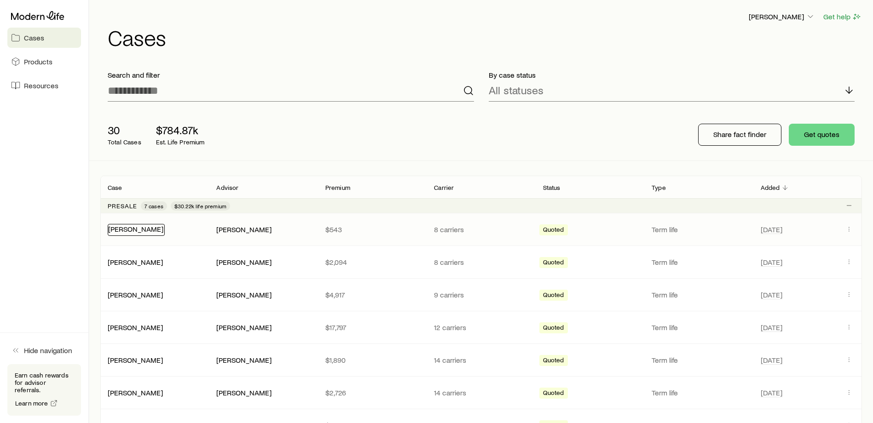
click at [148, 230] on link "[PERSON_NAME]" at bounding box center [135, 229] width 55 height 9
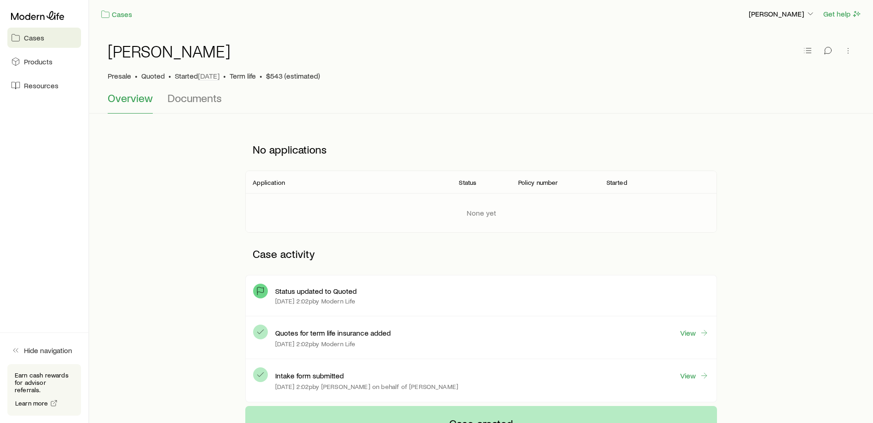
scroll to position [92, 0]
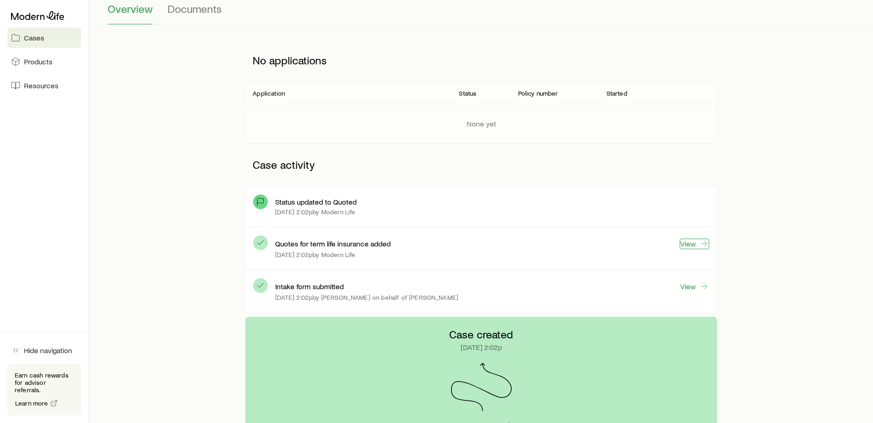
click at [687, 242] on link "View" at bounding box center [694, 244] width 29 height 11
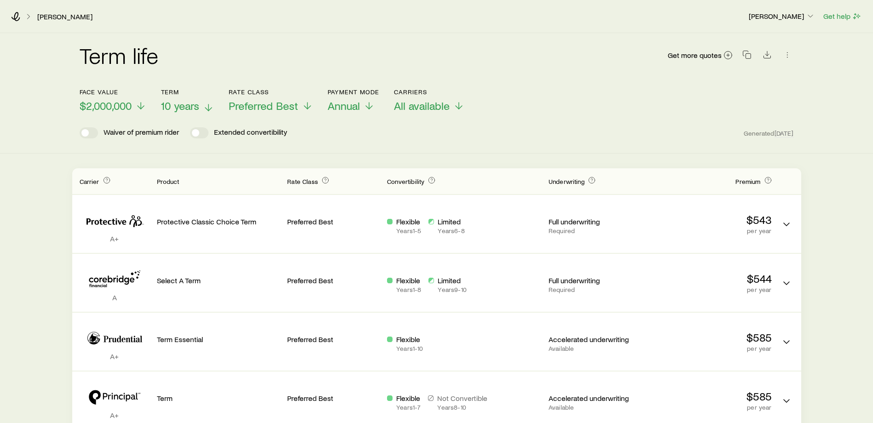
click at [184, 109] on span "10 years" at bounding box center [180, 105] width 38 height 13
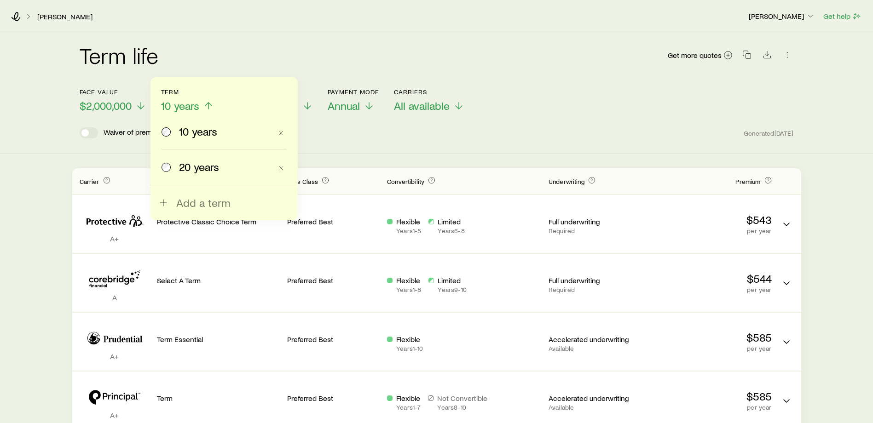
click at [191, 172] on span "20 years" at bounding box center [199, 167] width 40 height 13
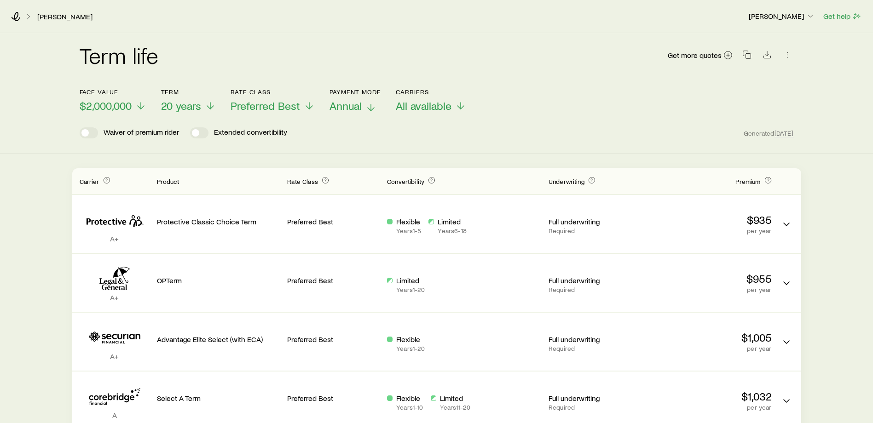
click at [349, 105] on span "Annual" at bounding box center [345, 105] width 32 height 13
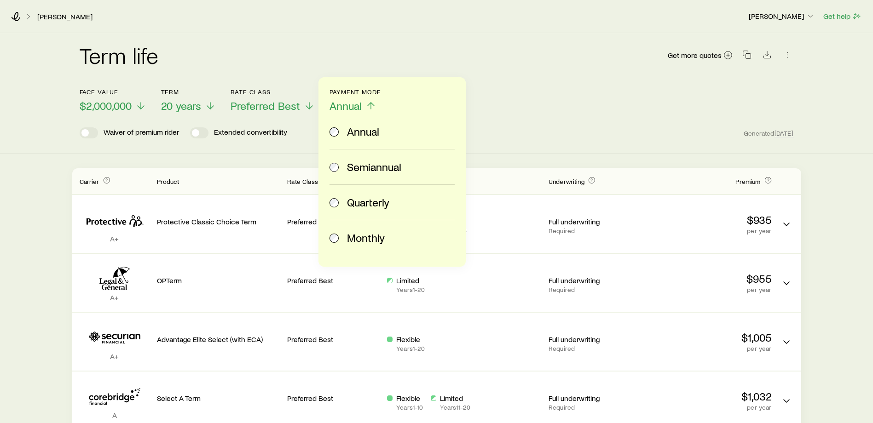
click at [360, 244] on span "Monthly" at bounding box center [366, 237] width 38 height 13
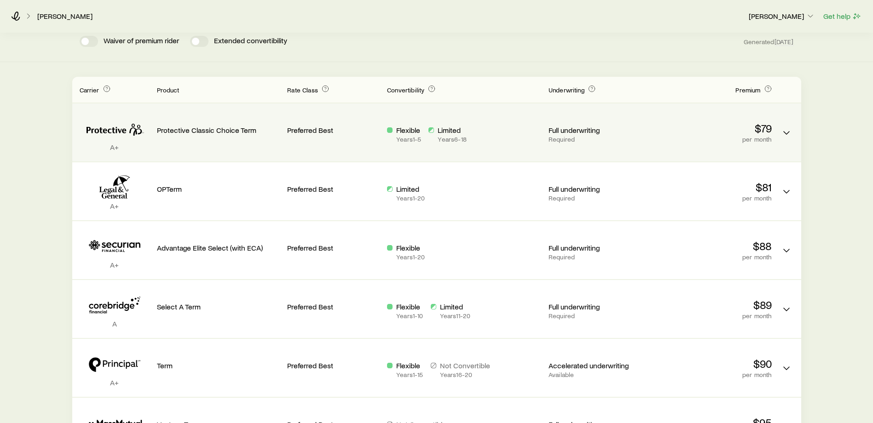
scroll to position [92, 0]
